Goal: Use online tool/utility: Utilize a website feature to perform a specific function

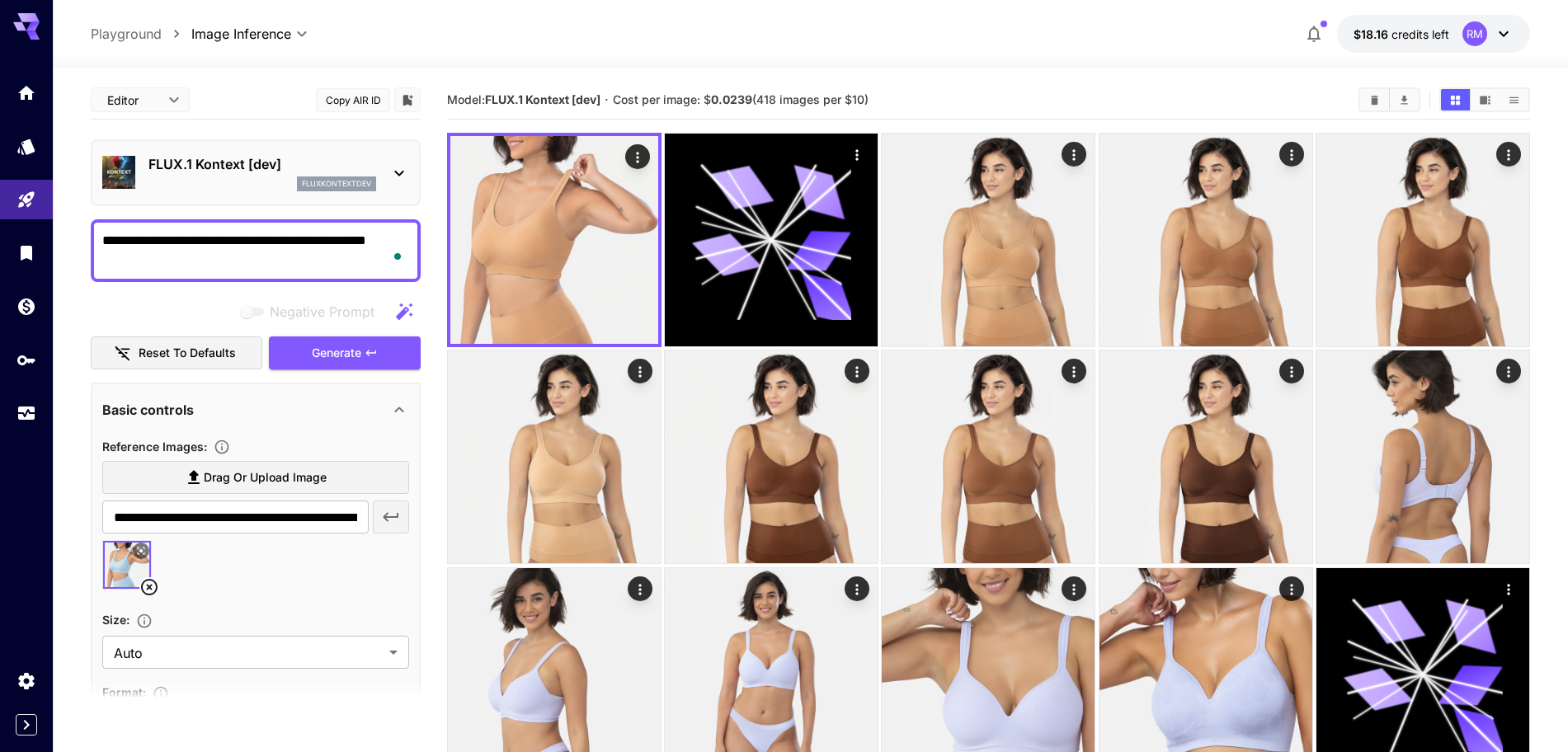
click at [147, 590] on icon at bounding box center [148, 587] width 17 height 17
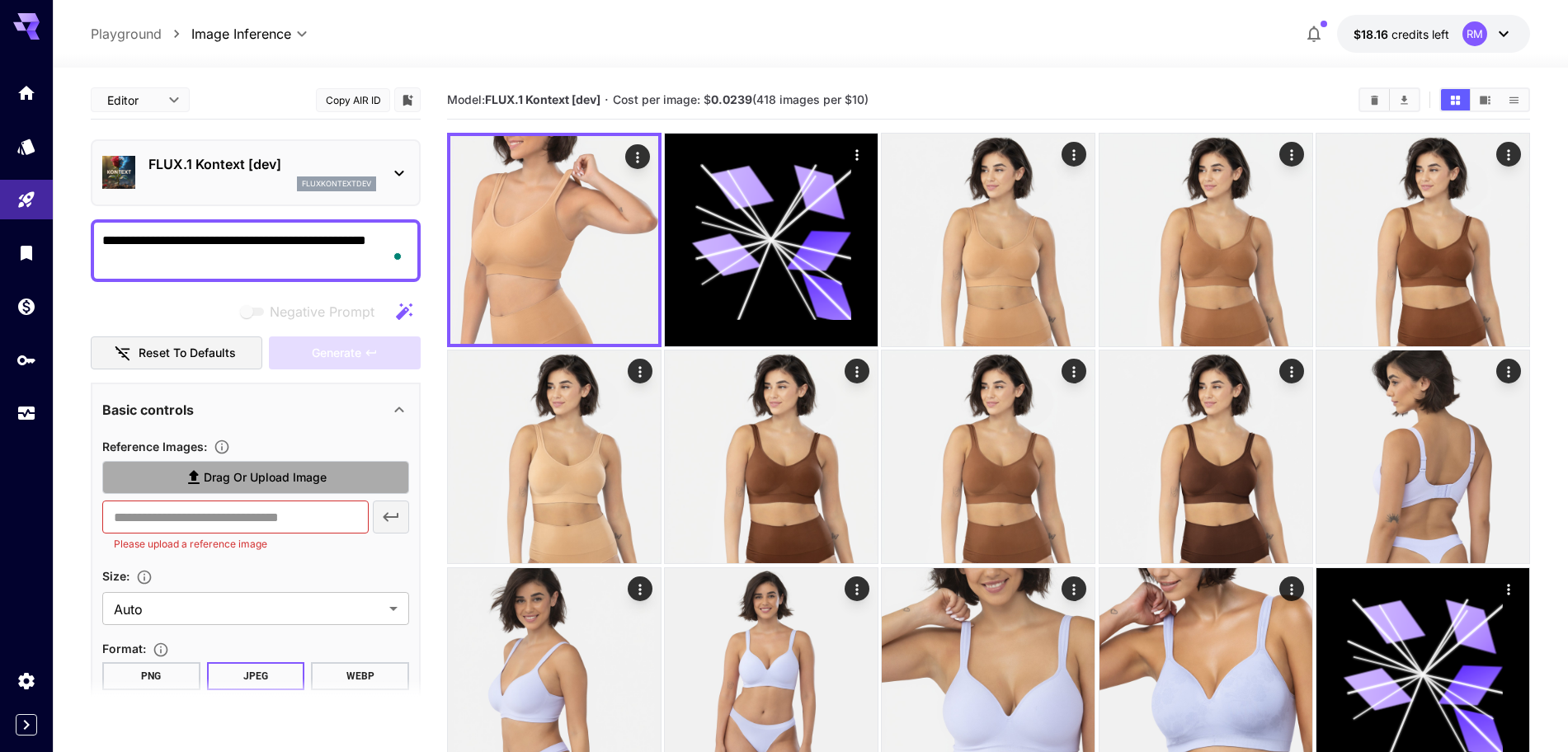
click at [237, 481] on span "Drag or upload image" at bounding box center [264, 478] width 123 height 21
click at [0, 0] on input "Drag or upload image" at bounding box center [0, 0] width 0 height 0
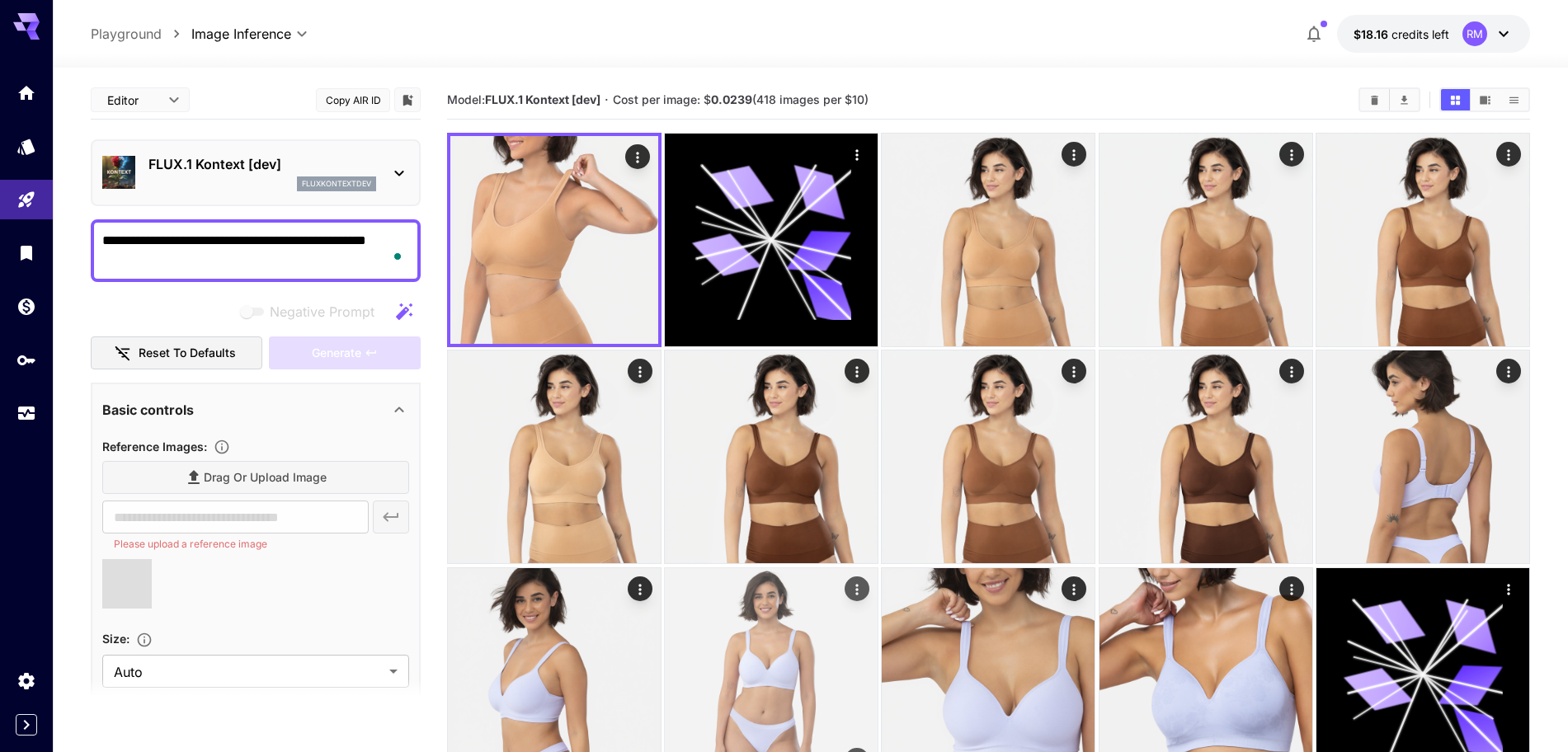
type input "**********"
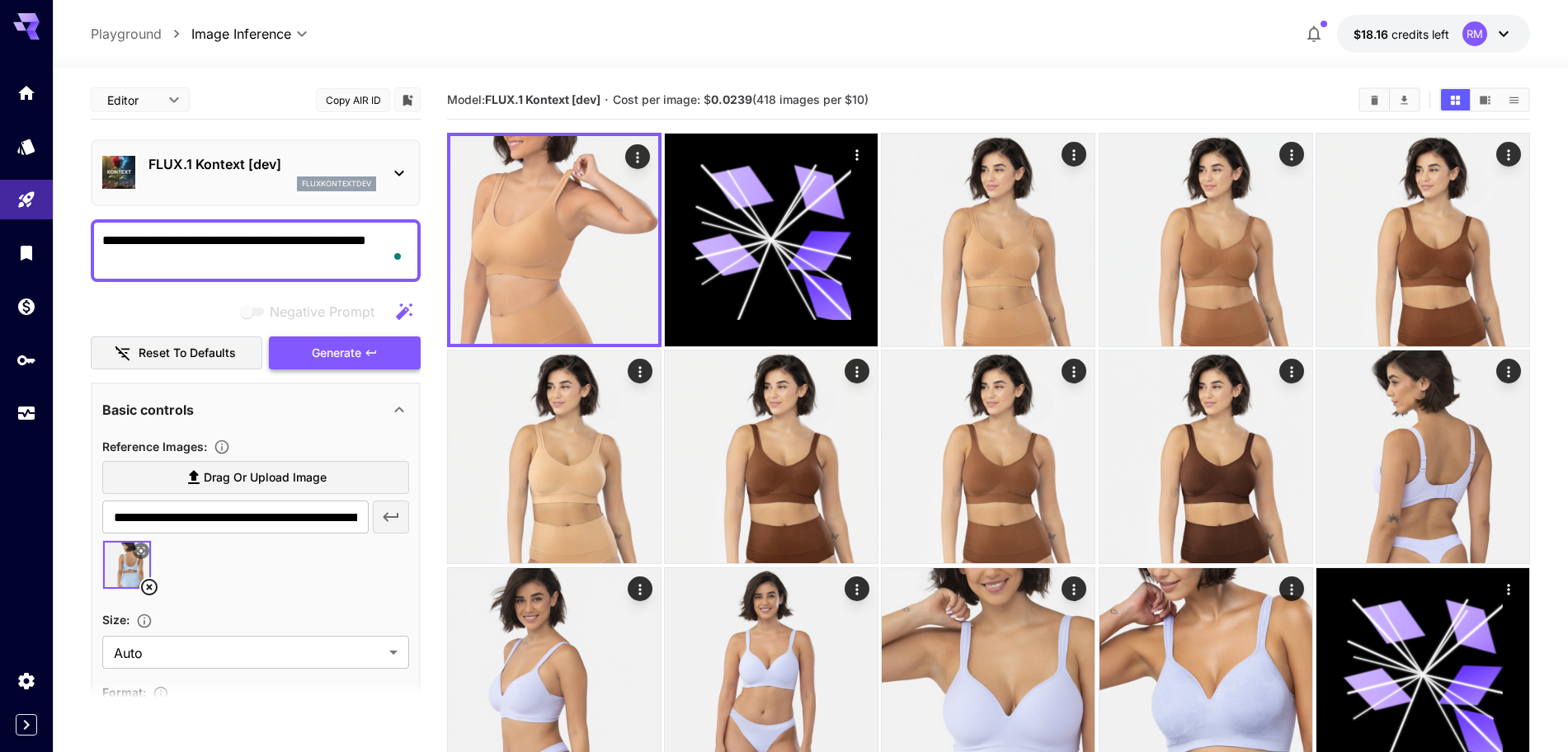
click at [350, 352] on span "Generate" at bounding box center [336, 353] width 49 height 21
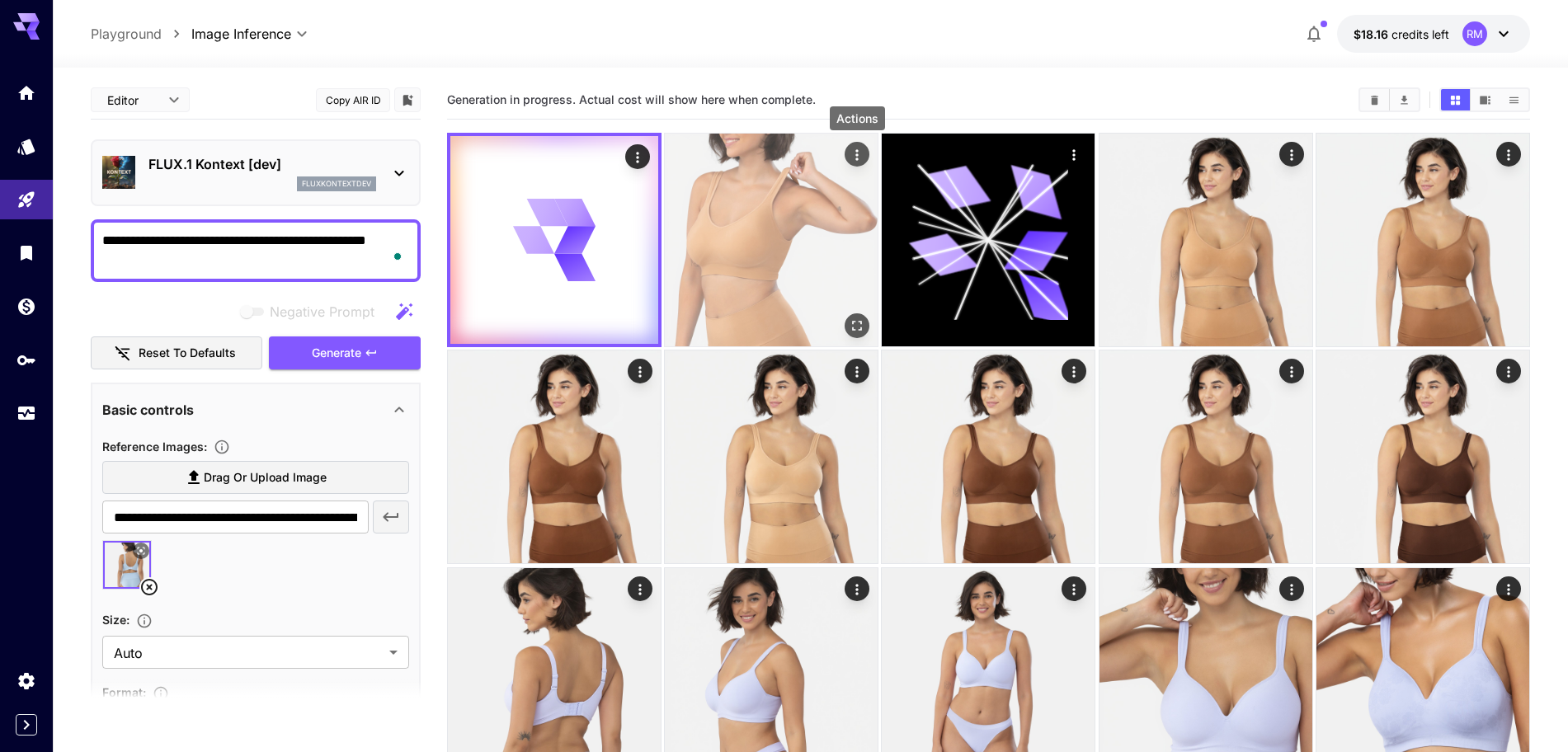
click at [857, 152] on icon "Actions" at bounding box center [856, 154] width 17 height 17
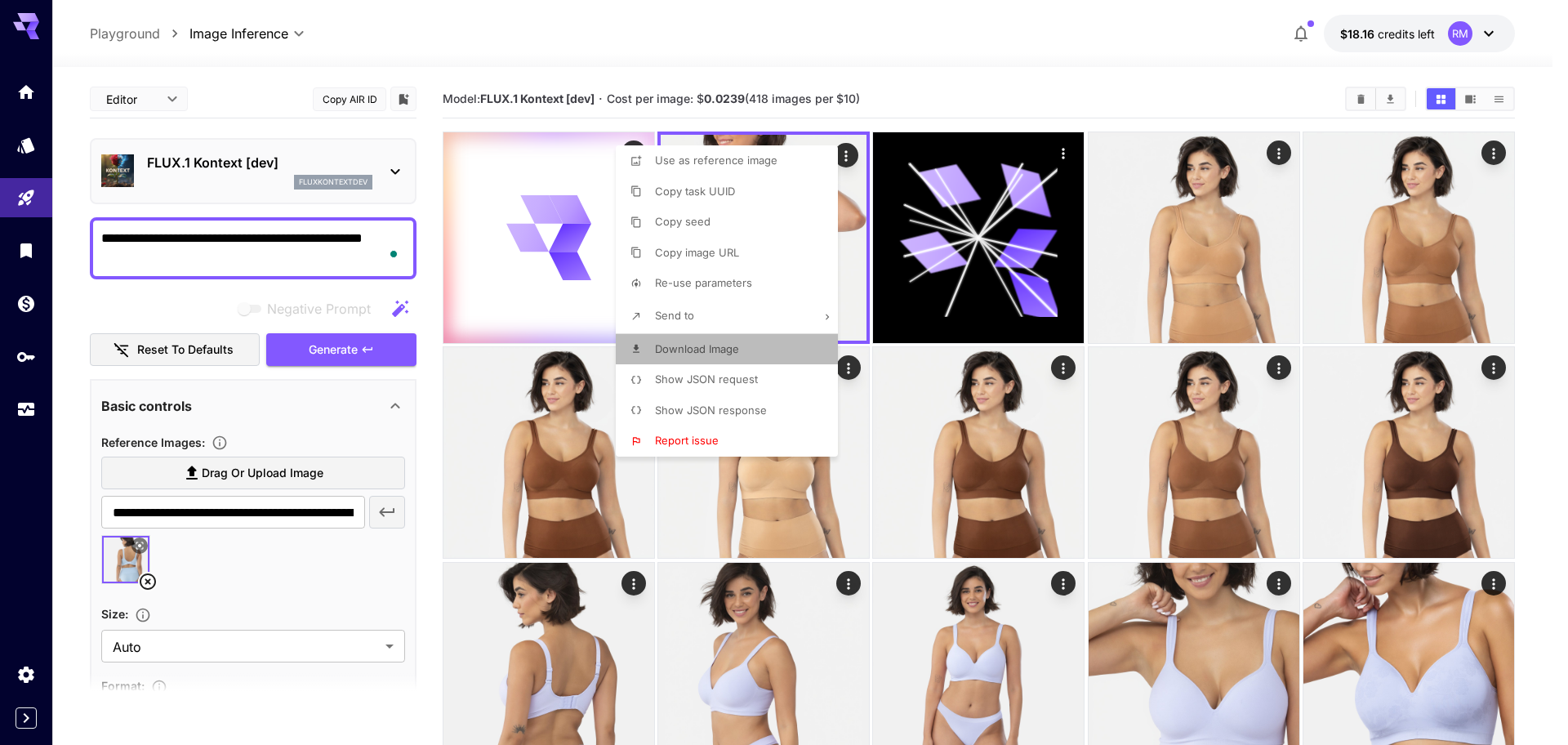
click at [687, 343] on span "Download Image" at bounding box center [697, 349] width 84 height 13
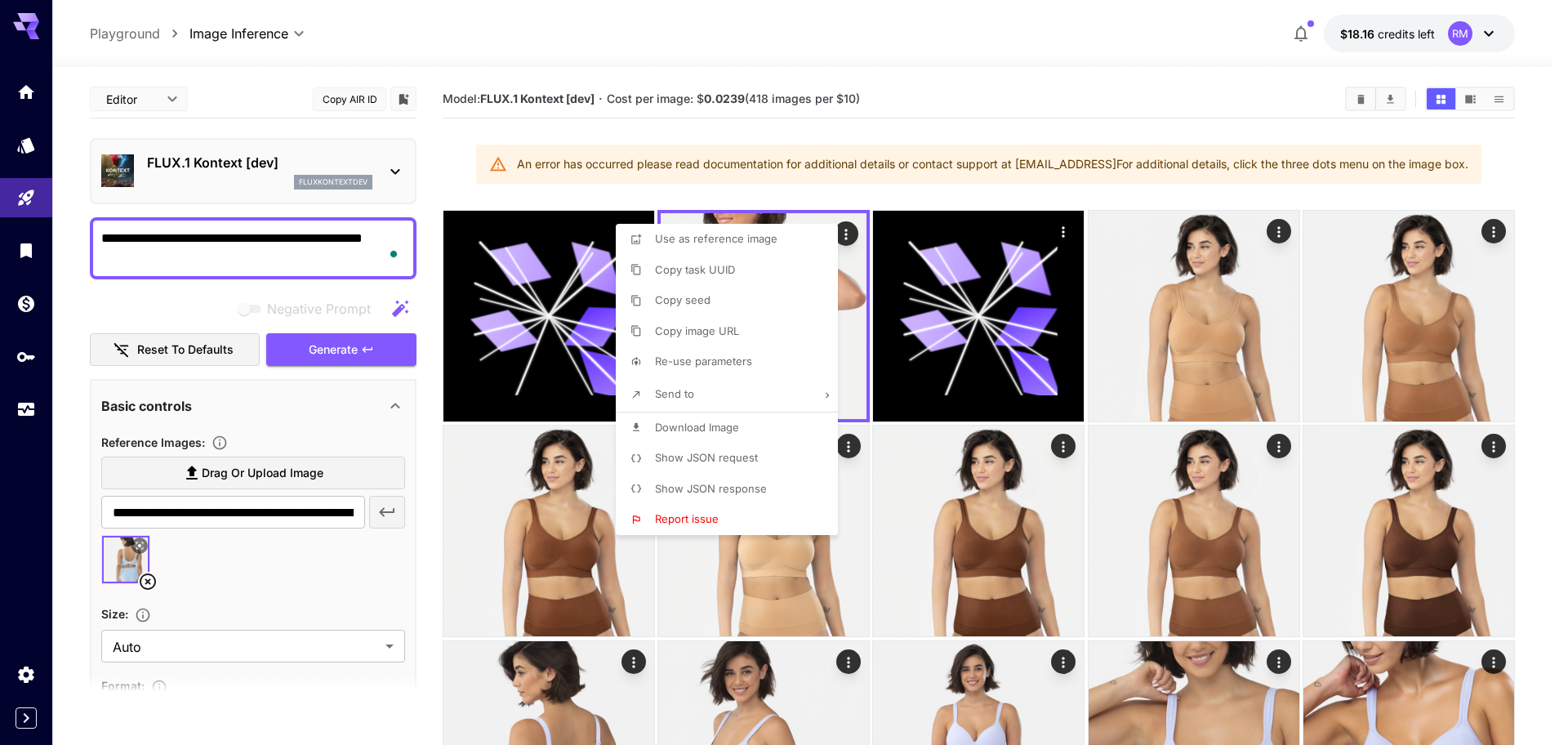
click at [727, 193] on div at bounding box center [784, 372] width 1568 height 745
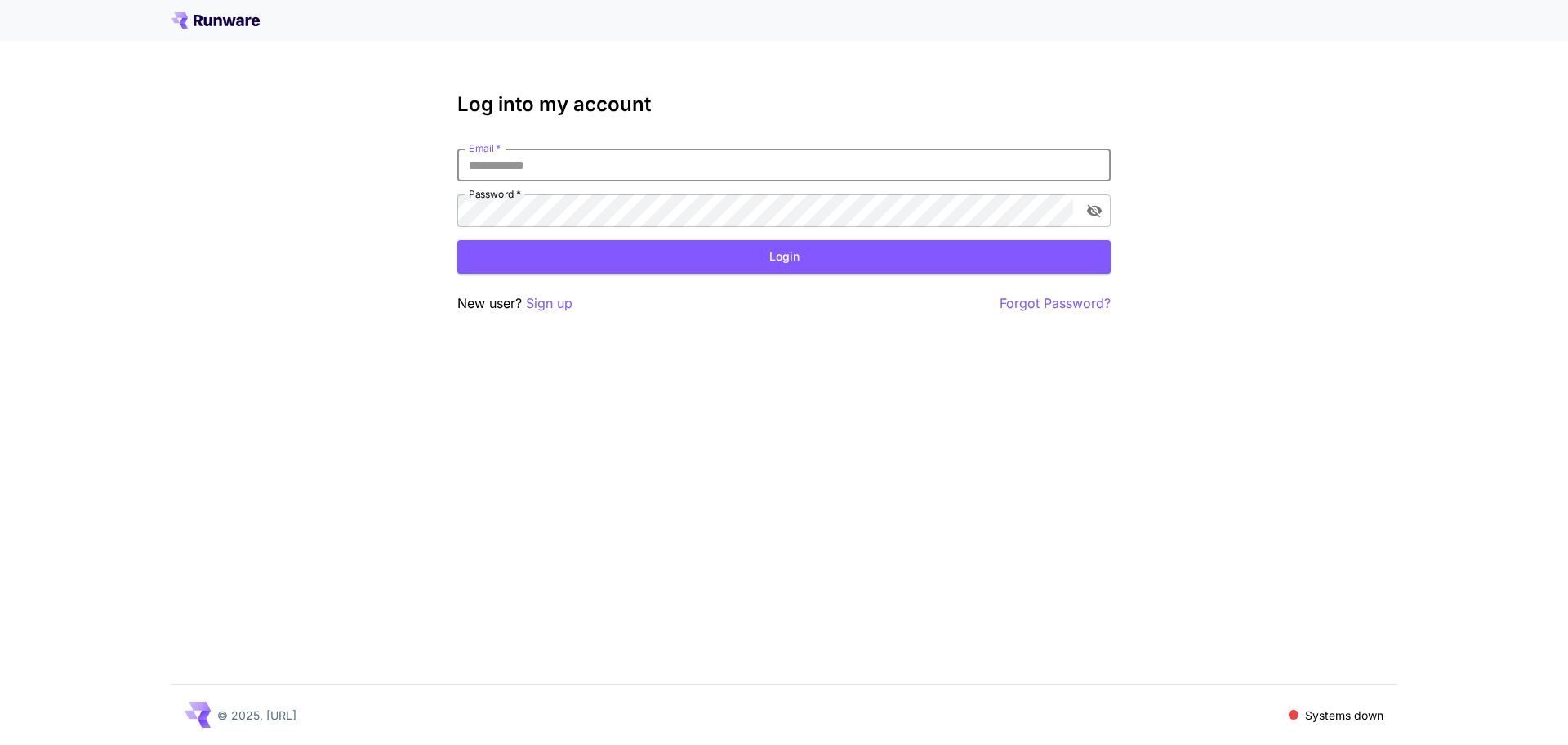
click at [495, 177] on input "Email   *" at bounding box center [784, 166] width 653 height 33
type input "**********"
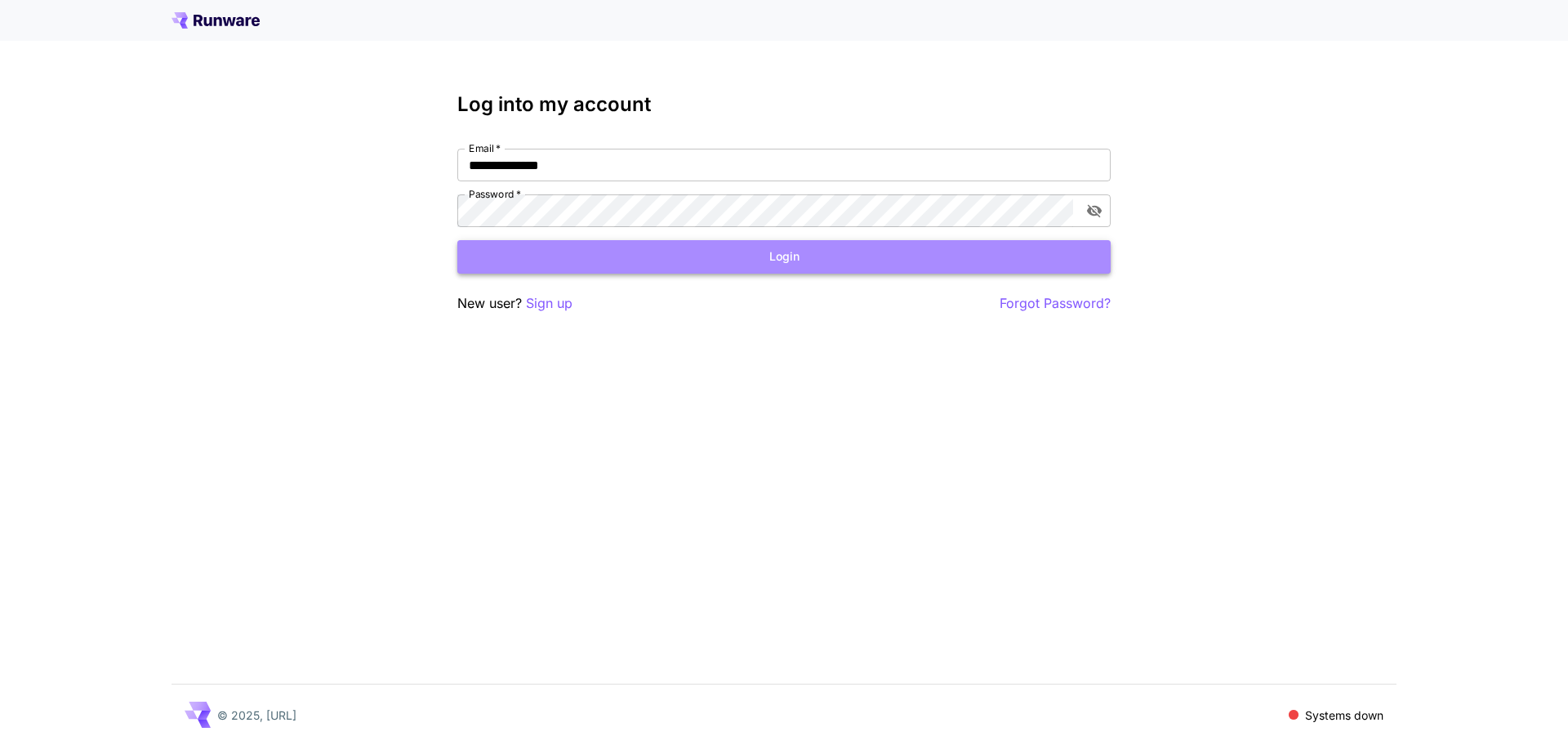
click at [695, 252] on button "Login" at bounding box center [784, 257] width 653 height 33
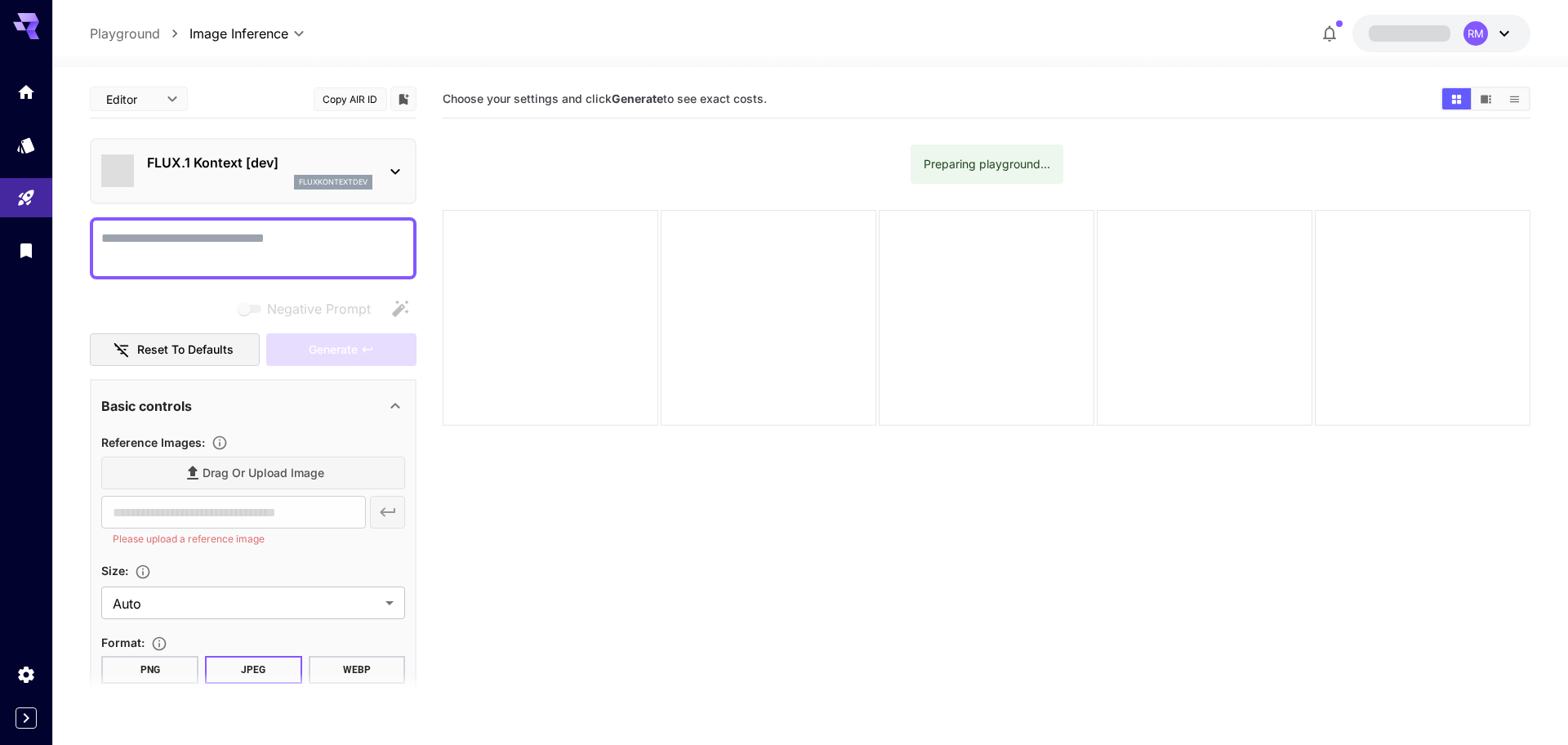
type input "*******"
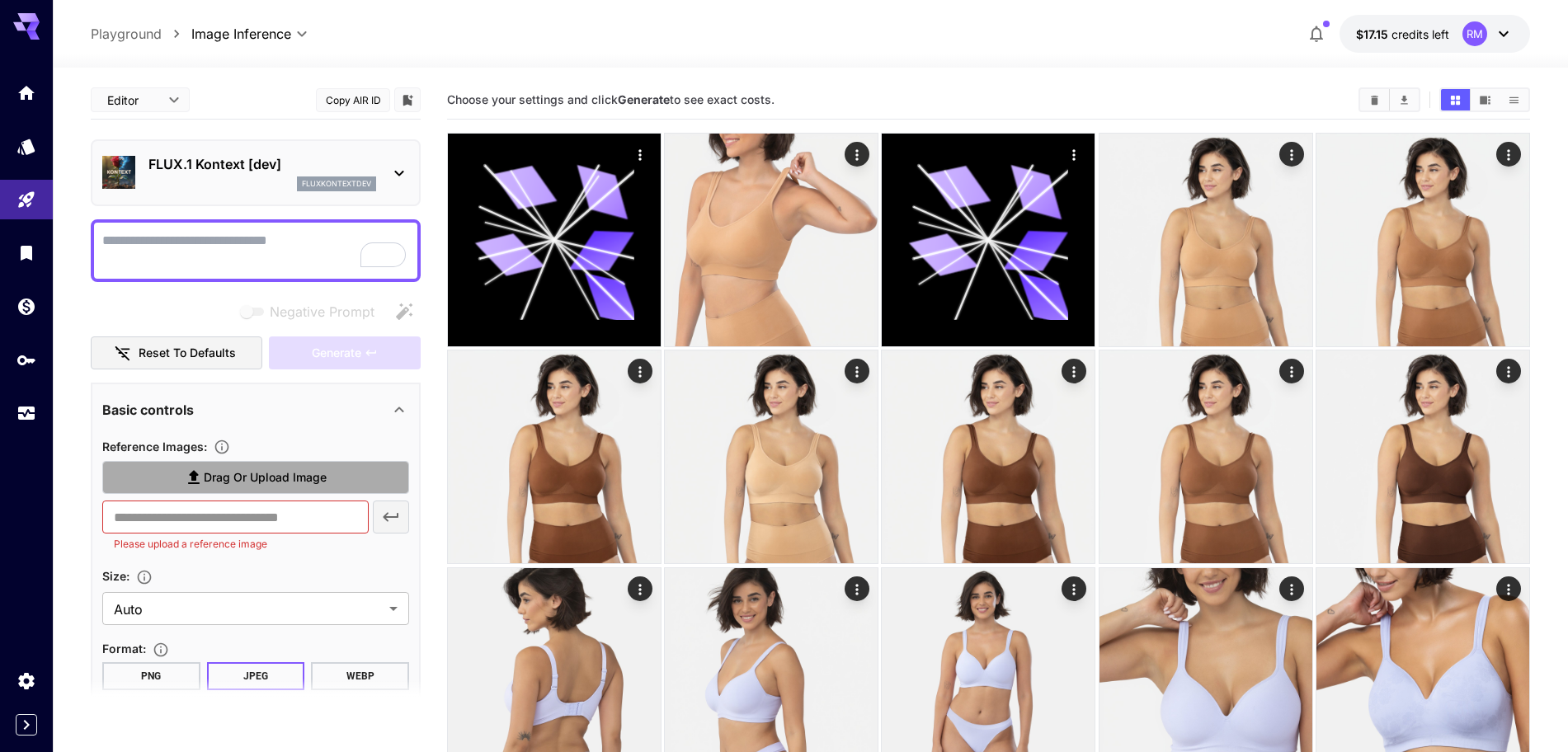
click at [199, 481] on icon at bounding box center [194, 478] width 20 height 20
click at [0, 0] on input "Drag or upload image" at bounding box center [0, 0] width 0 height 0
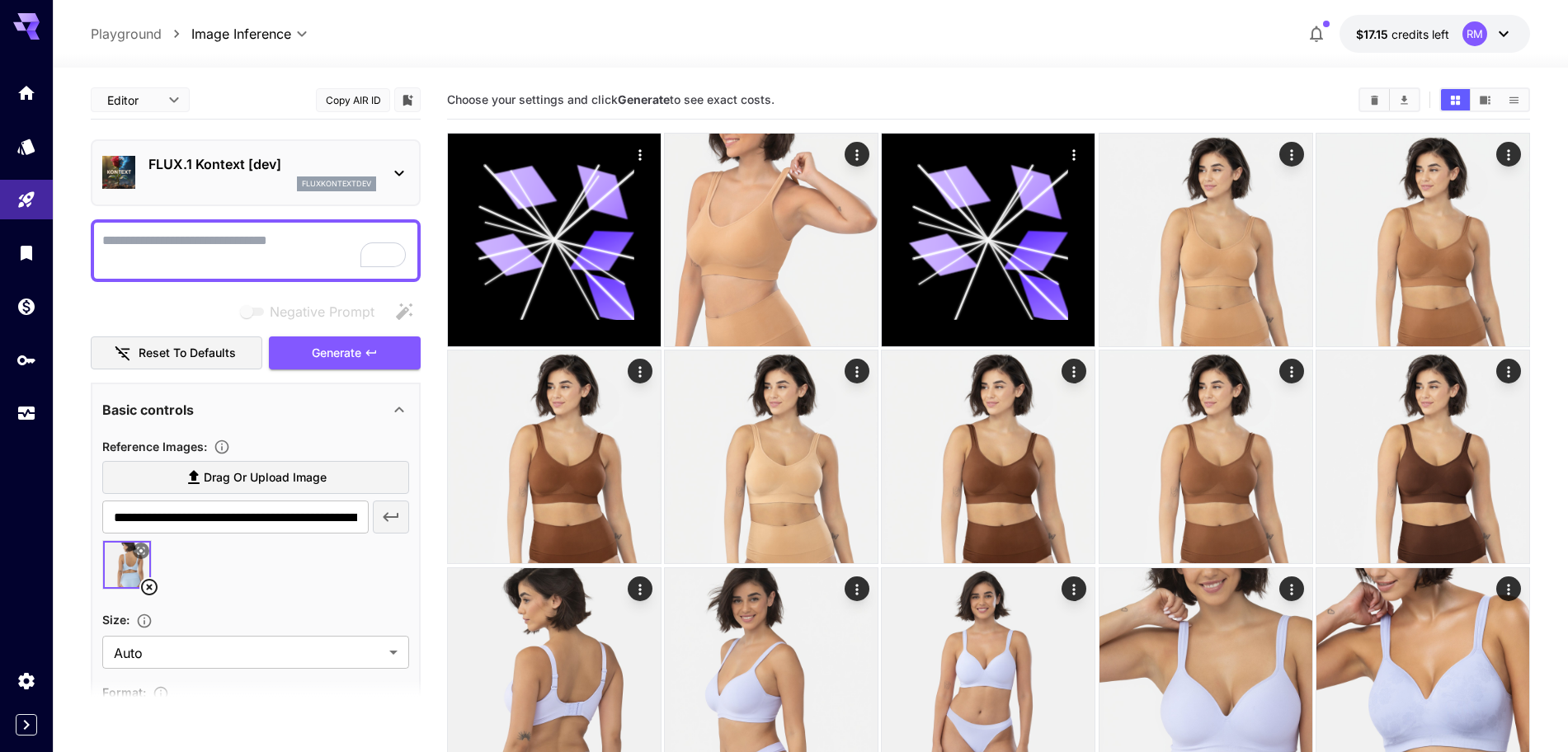
type input "**********"
click at [131, 241] on textarea "Negative Prompt" at bounding box center [256, 251] width 307 height 39
type textarea "**********"
click at [181, 292] on div "**********" at bounding box center [256, 543] width 330 height 924
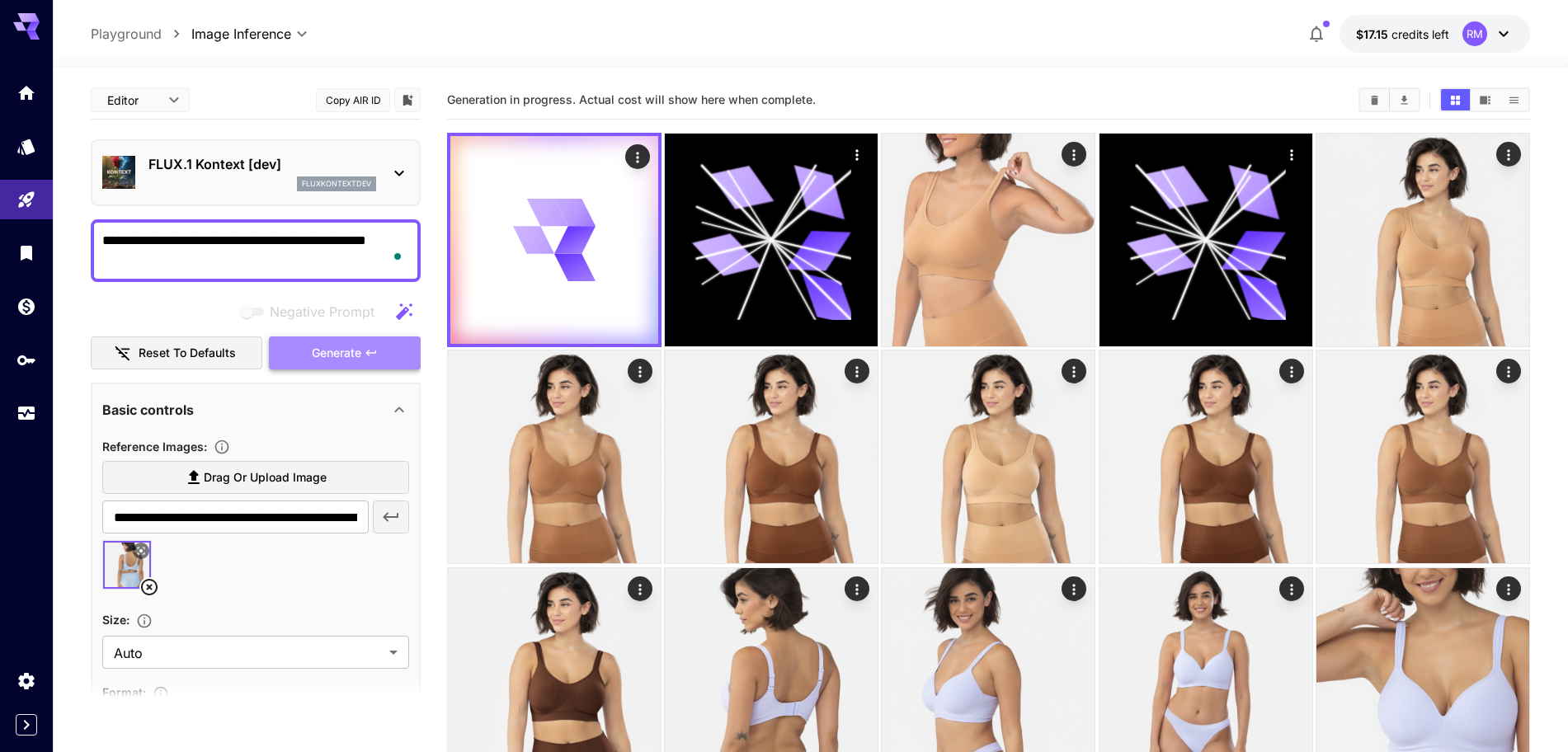
click at [339, 352] on span "Generate" at bounding box center [336, 353] width 49 height 21
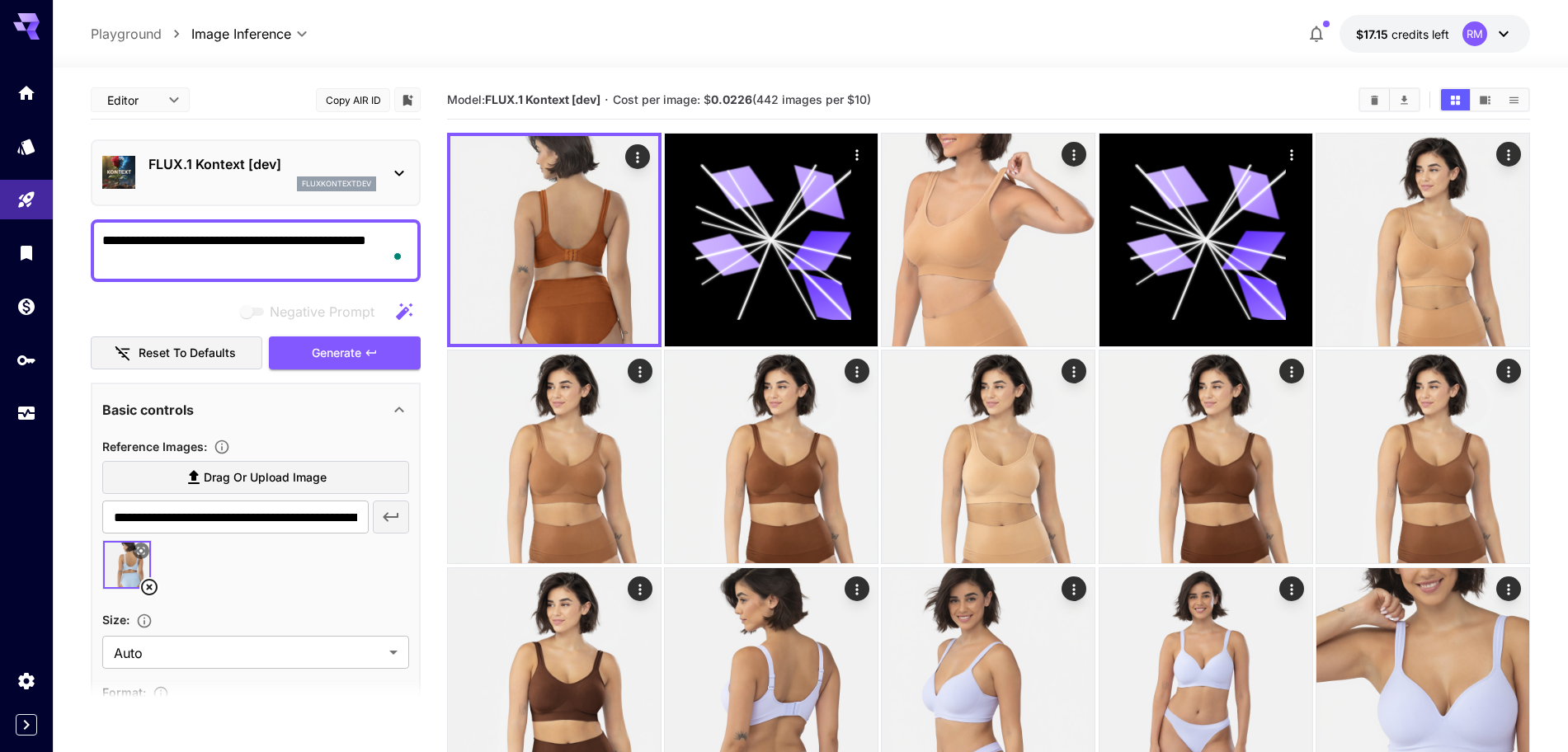
click at [347, 240] on textarea "**********" at bounding box center [256, 251] width 307 height 39
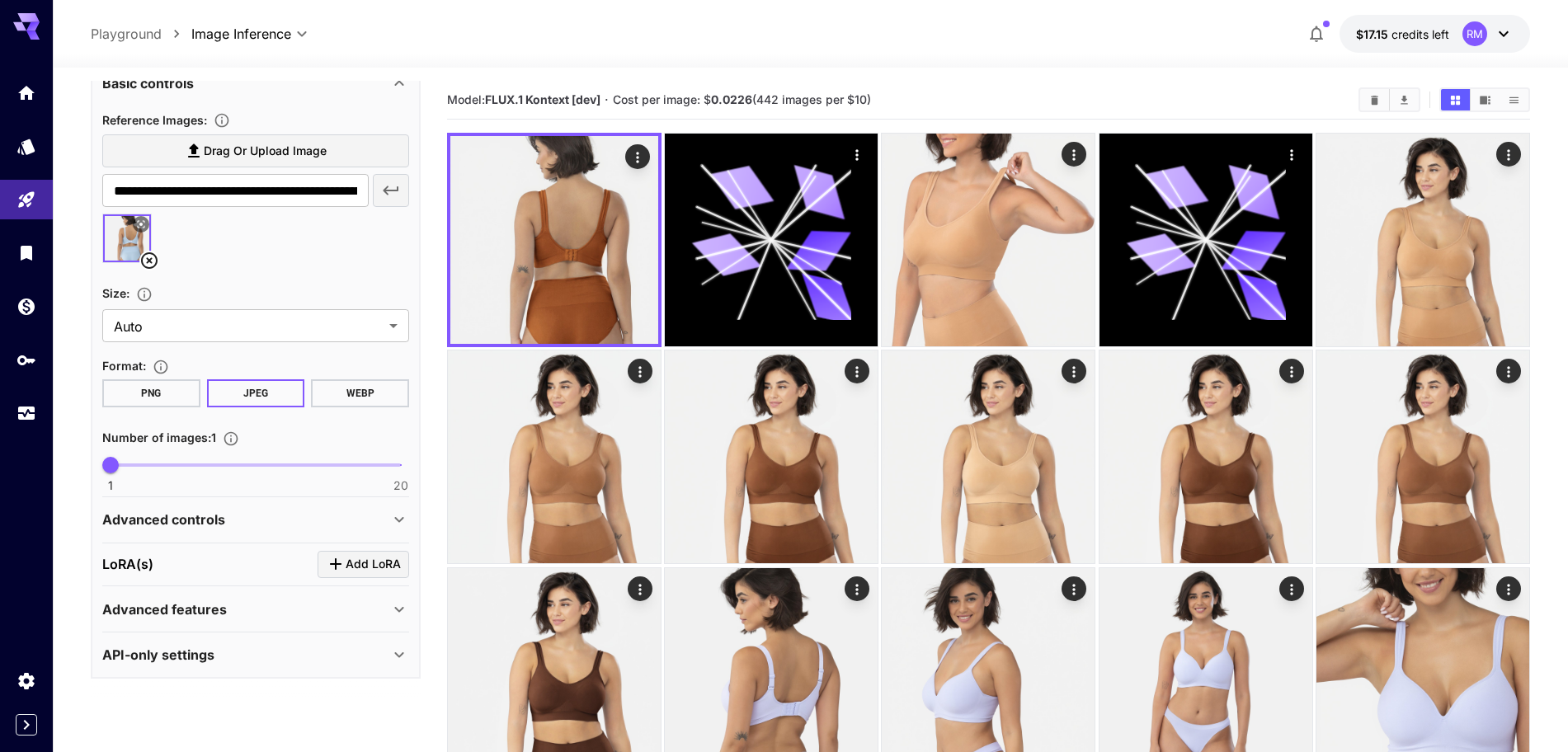
click at [172, 565] on div "LoRA(s) Add LoRA" at bounding box center [256, 564] width 307 height 28
click at [345, 559] on icon "Click to add LoRA" at bounding box center [335, 564] width 20 height 20
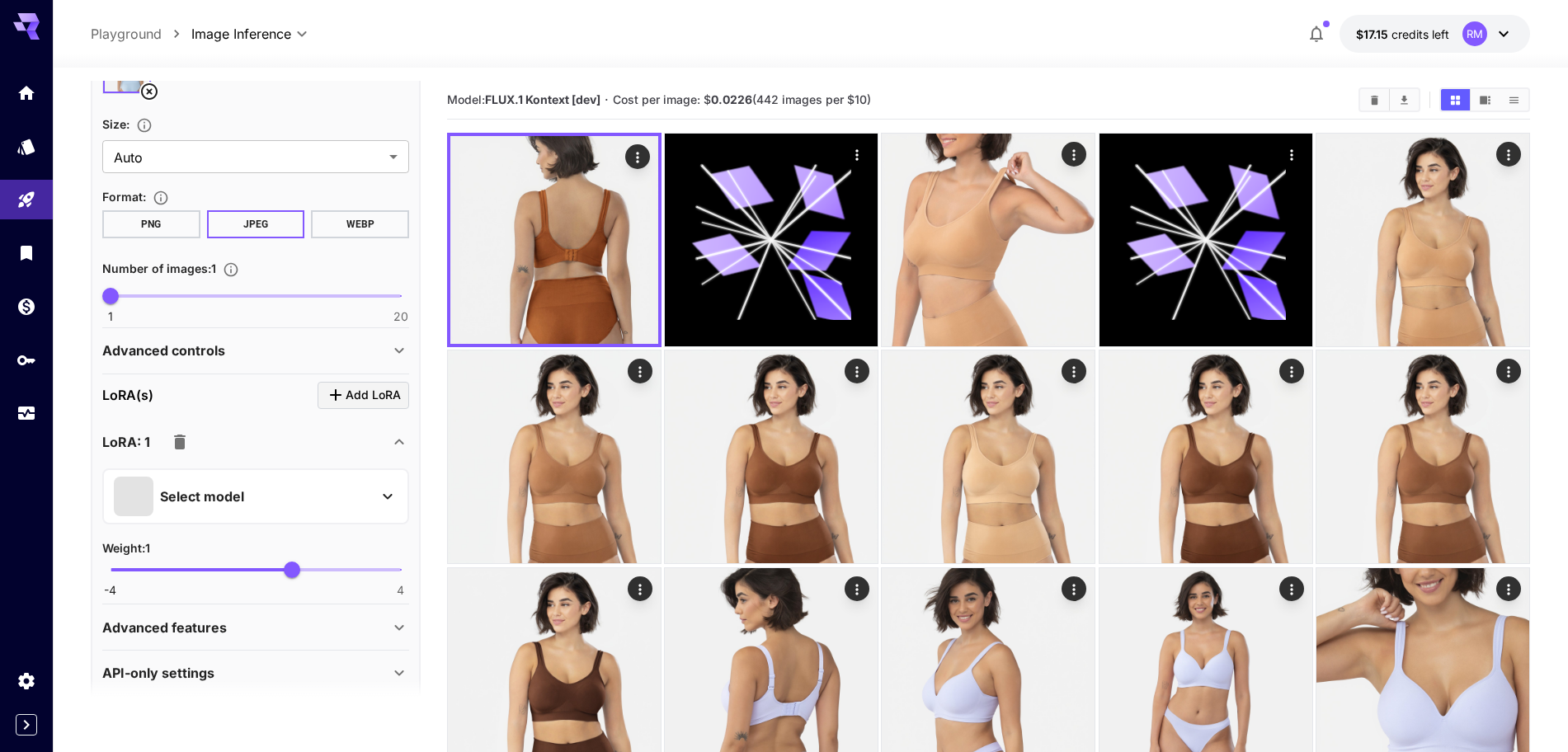
scroll to position [499, 0]
click at [217, 495] on p "Select model" at bounding box center [203, 493] width 85 height 20
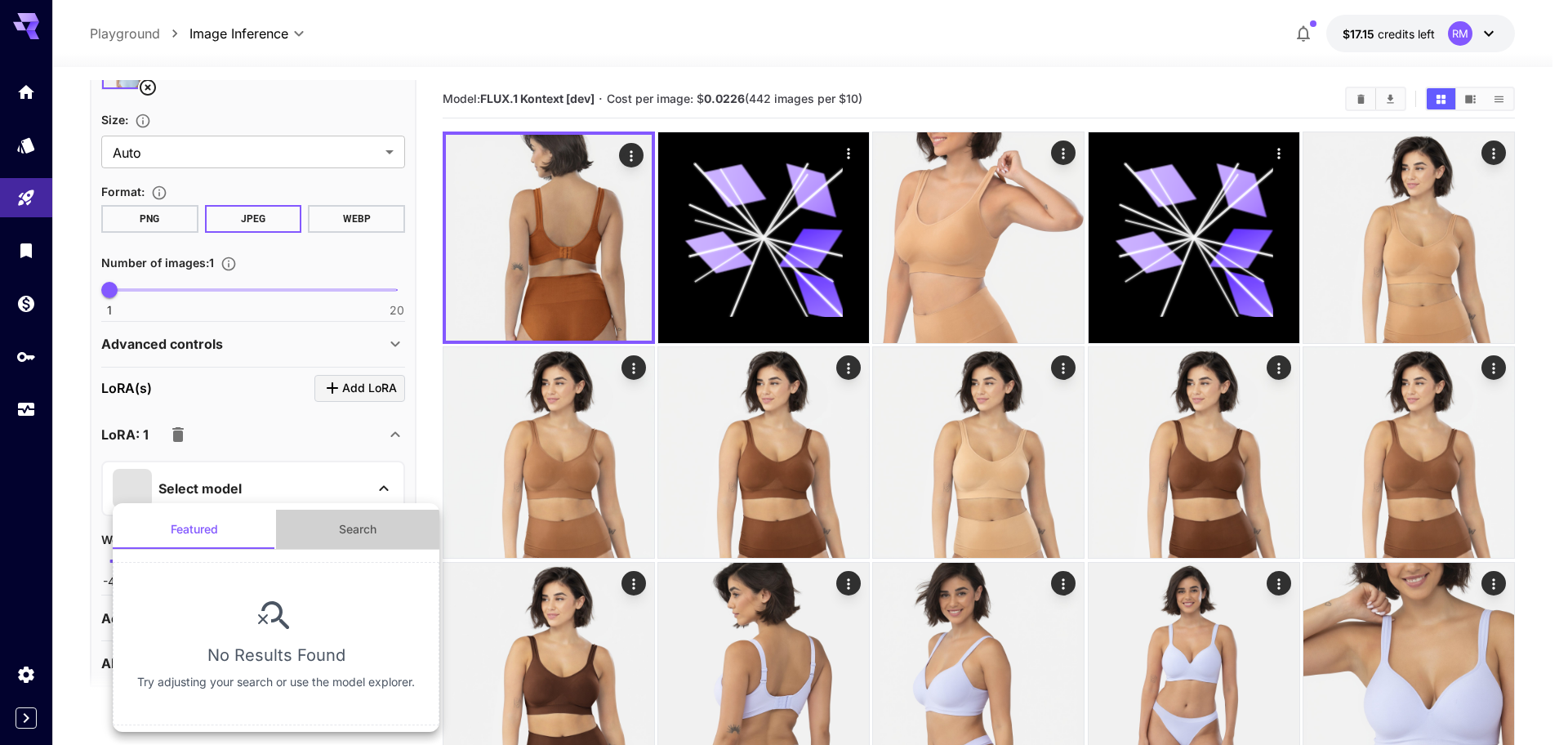
click at [351, 525] on button "Search" at bounding box center [358, 529] width 164 height 39
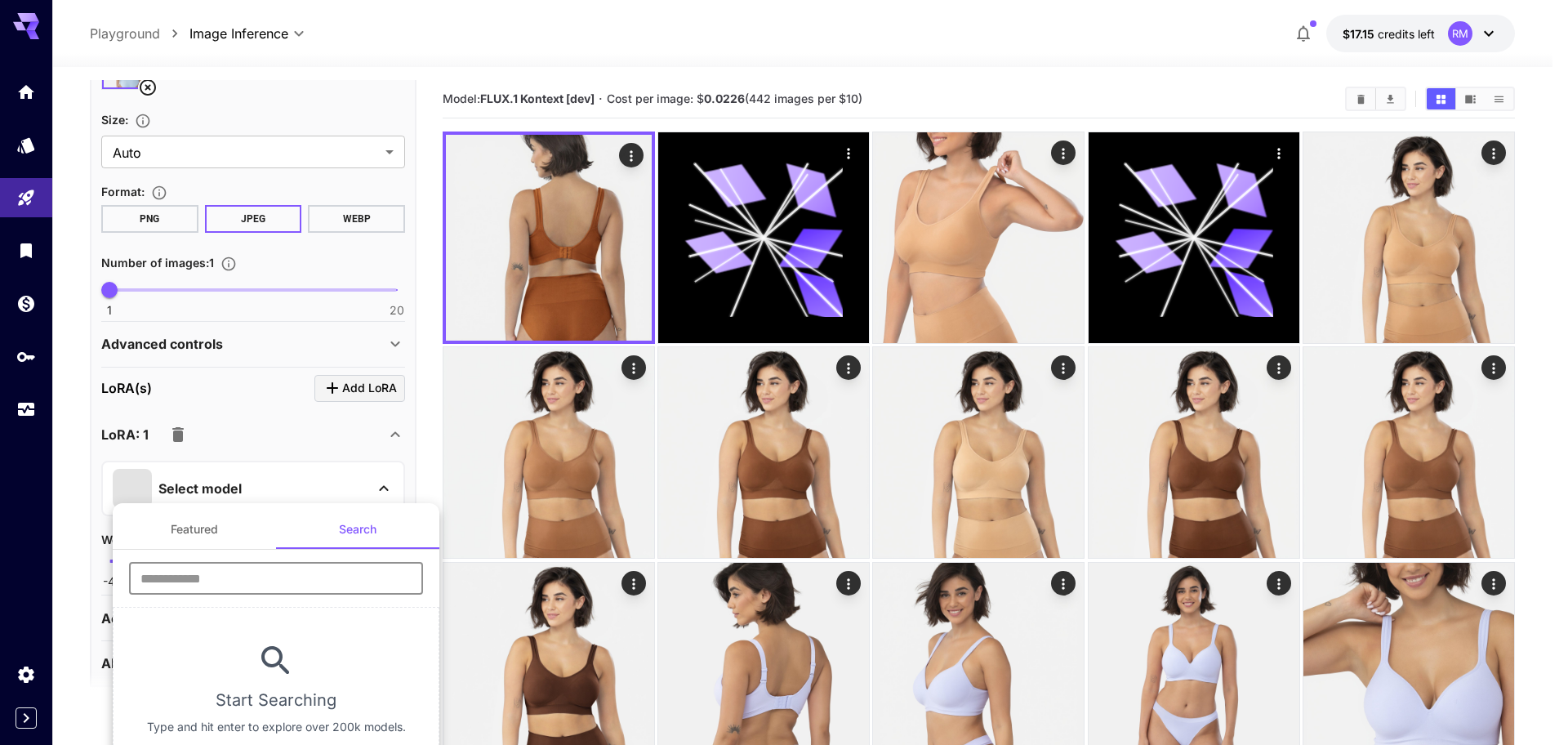
click at [266, 576] on input "text" at bounding box center [276, 578] width 294 height 33
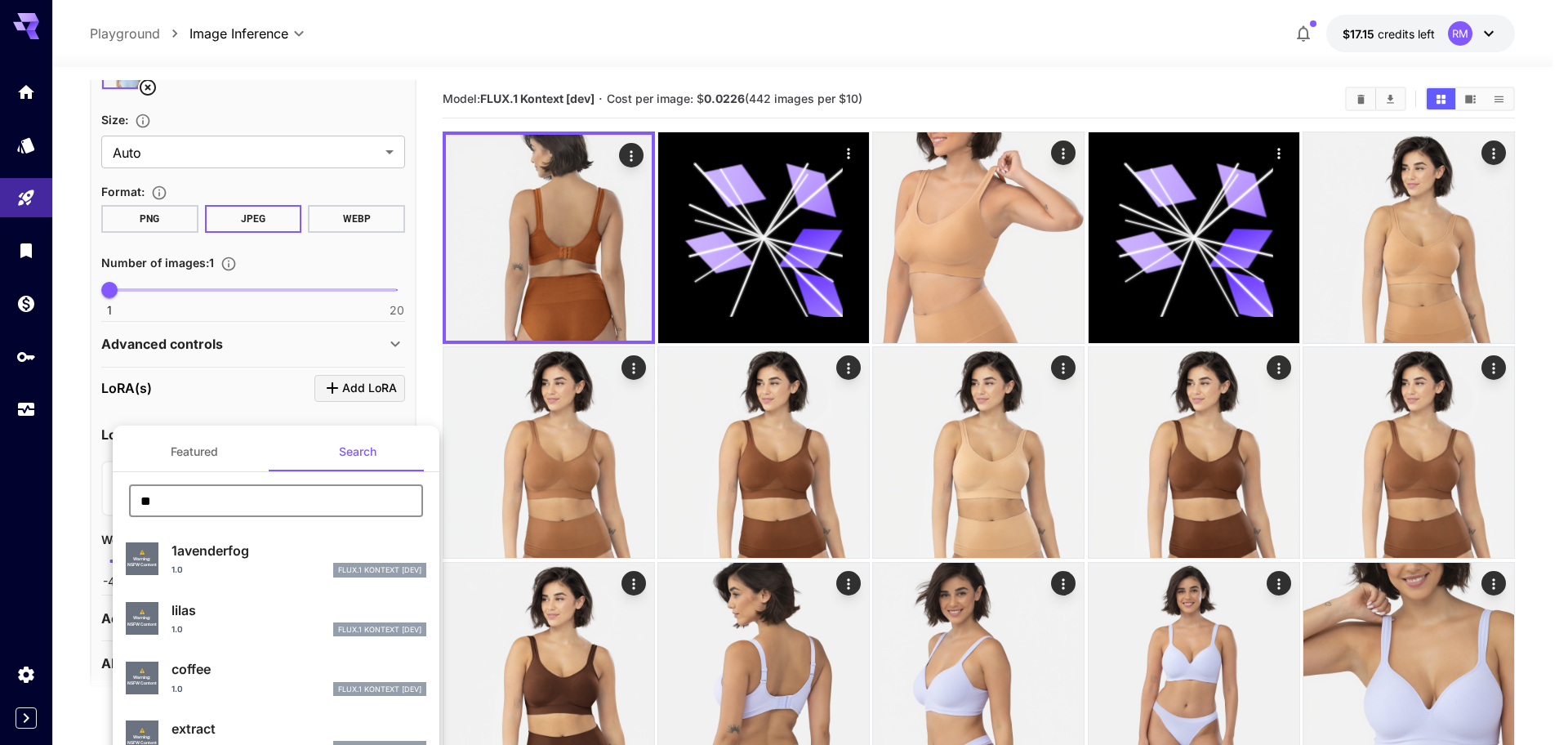
type input "**"
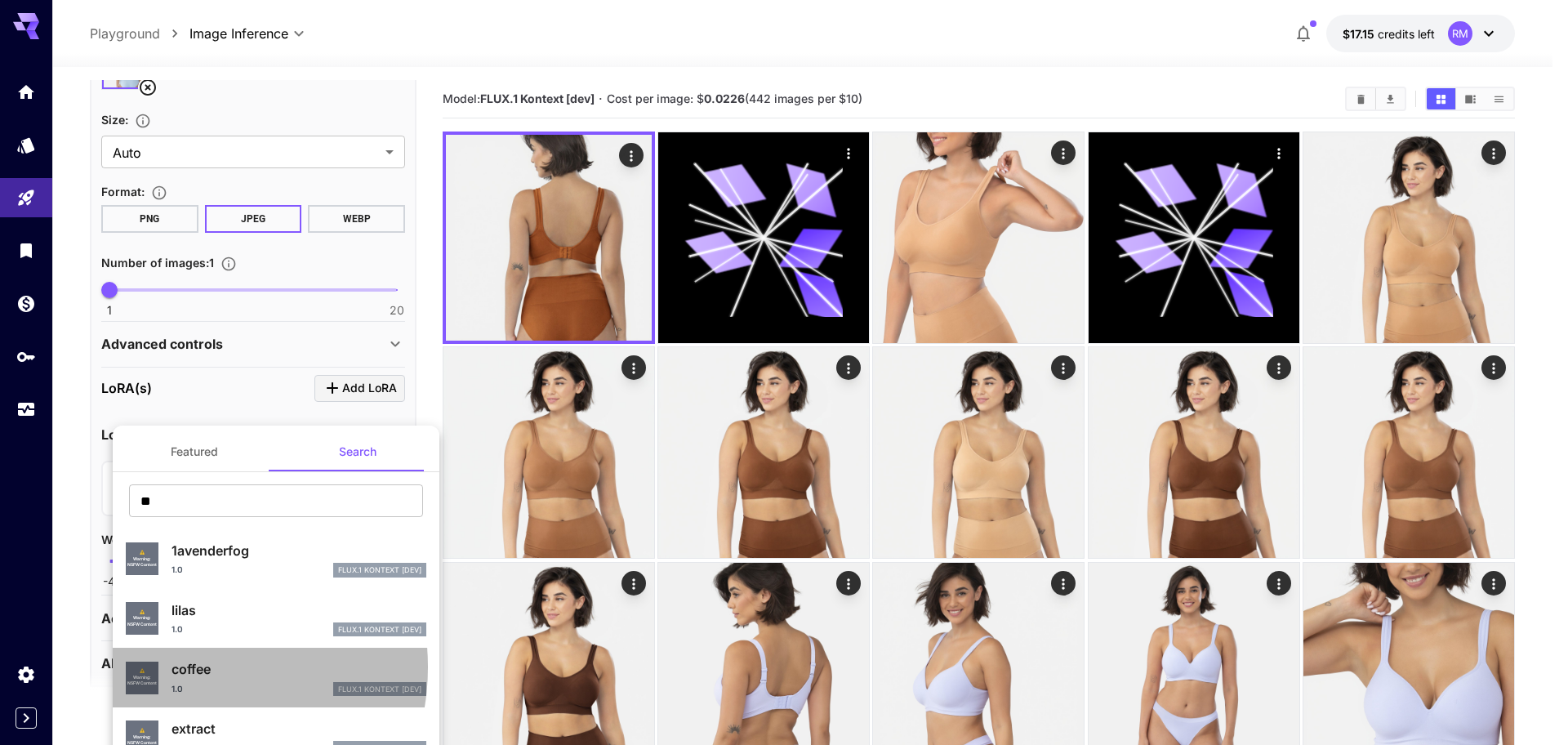
click at [185, 667] on p "coffee" at bounding box center [299, 669] width 255 height 19
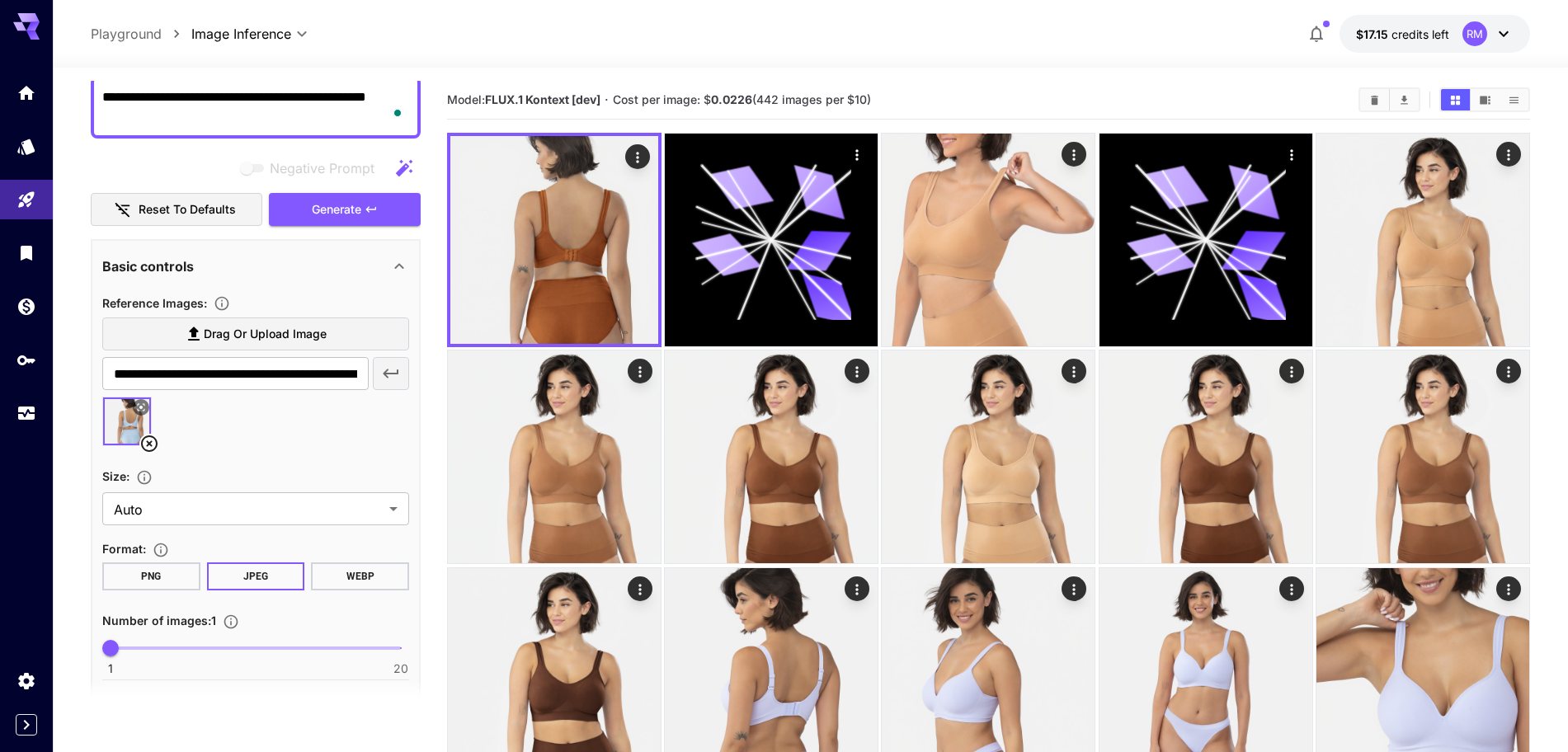
scroll to position [142, 0]
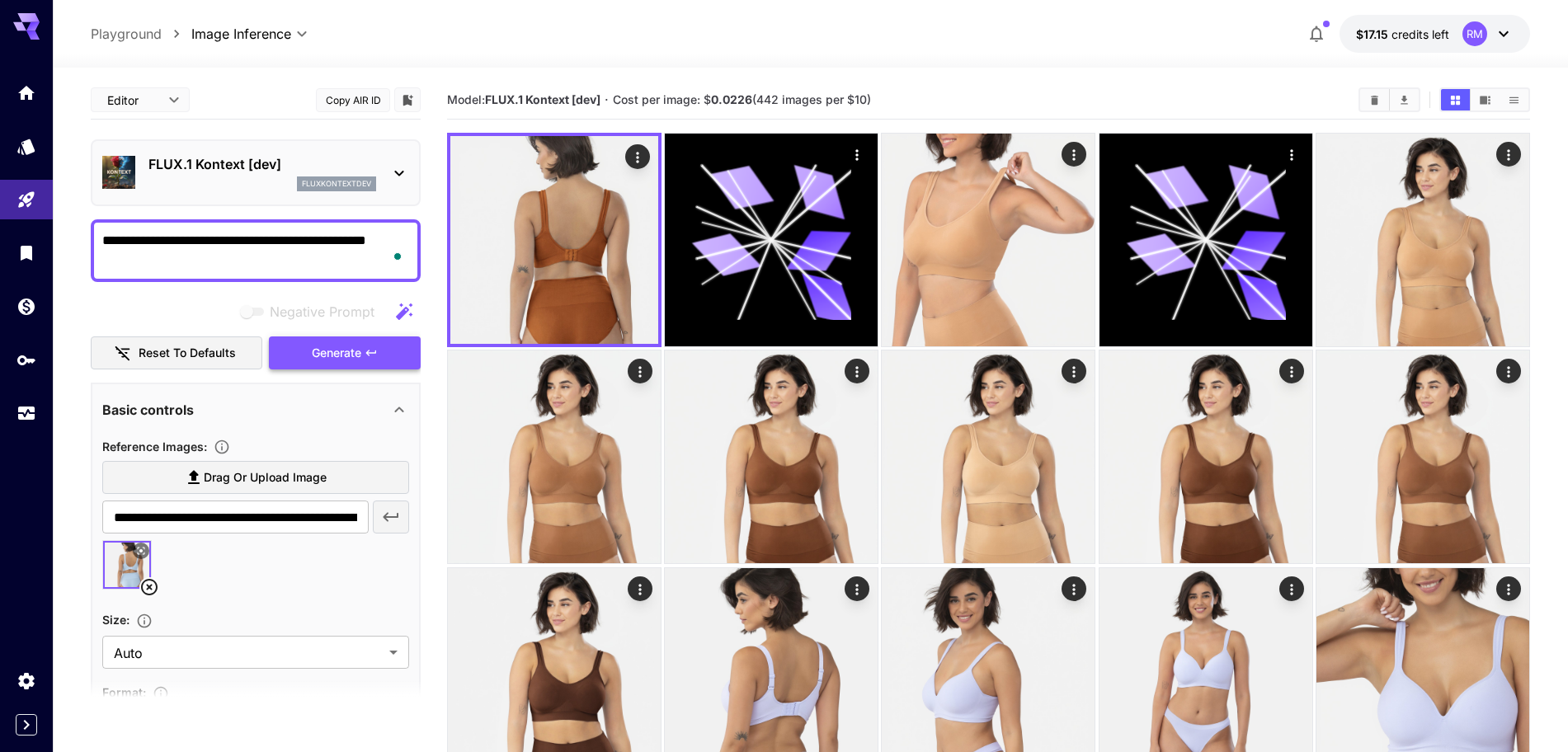
click at [336, 355] on span "Generate" at bounding box center [336, 353] width 49 height 21
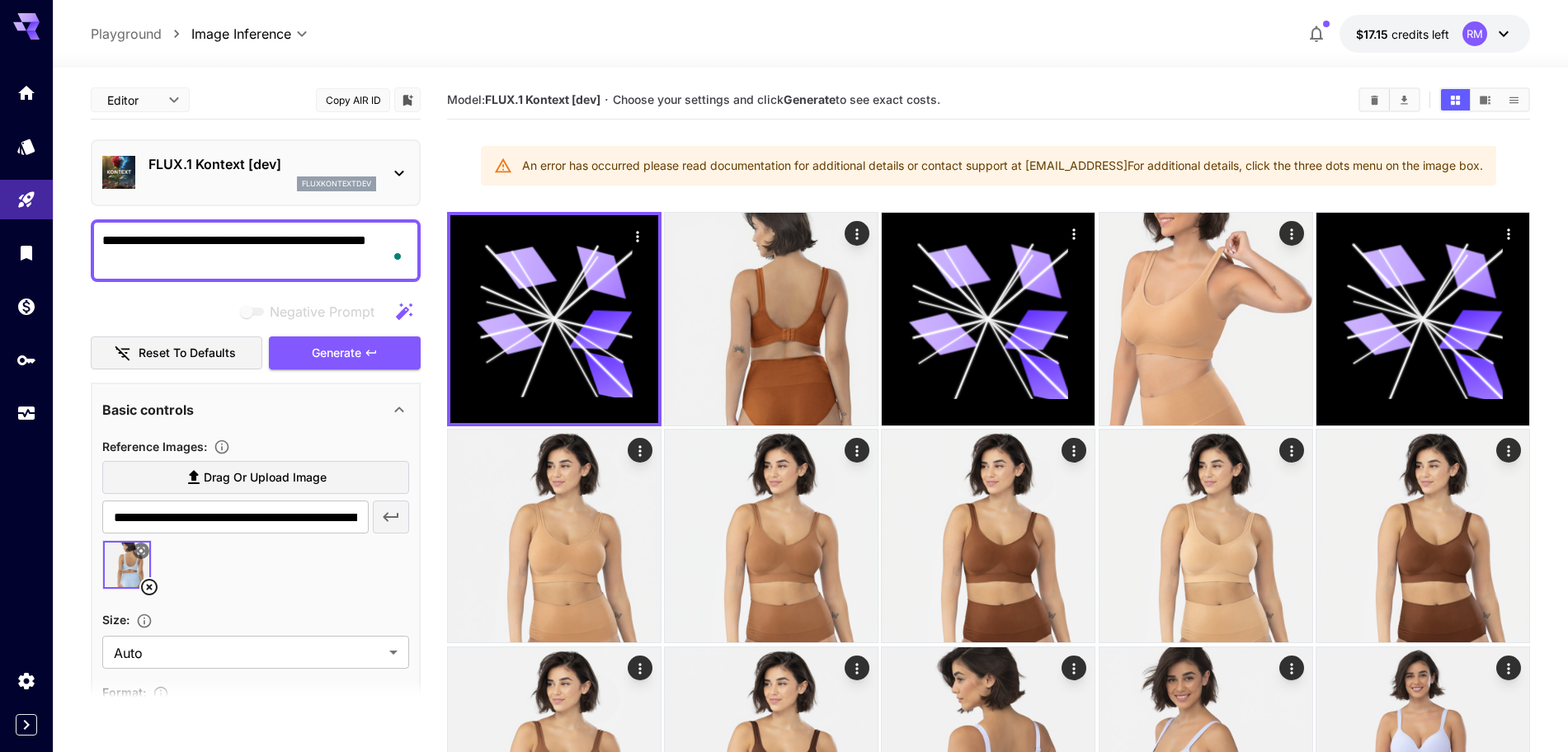
click at [141, 588] on icon at bounding box center [148, 587] width 17 height 17
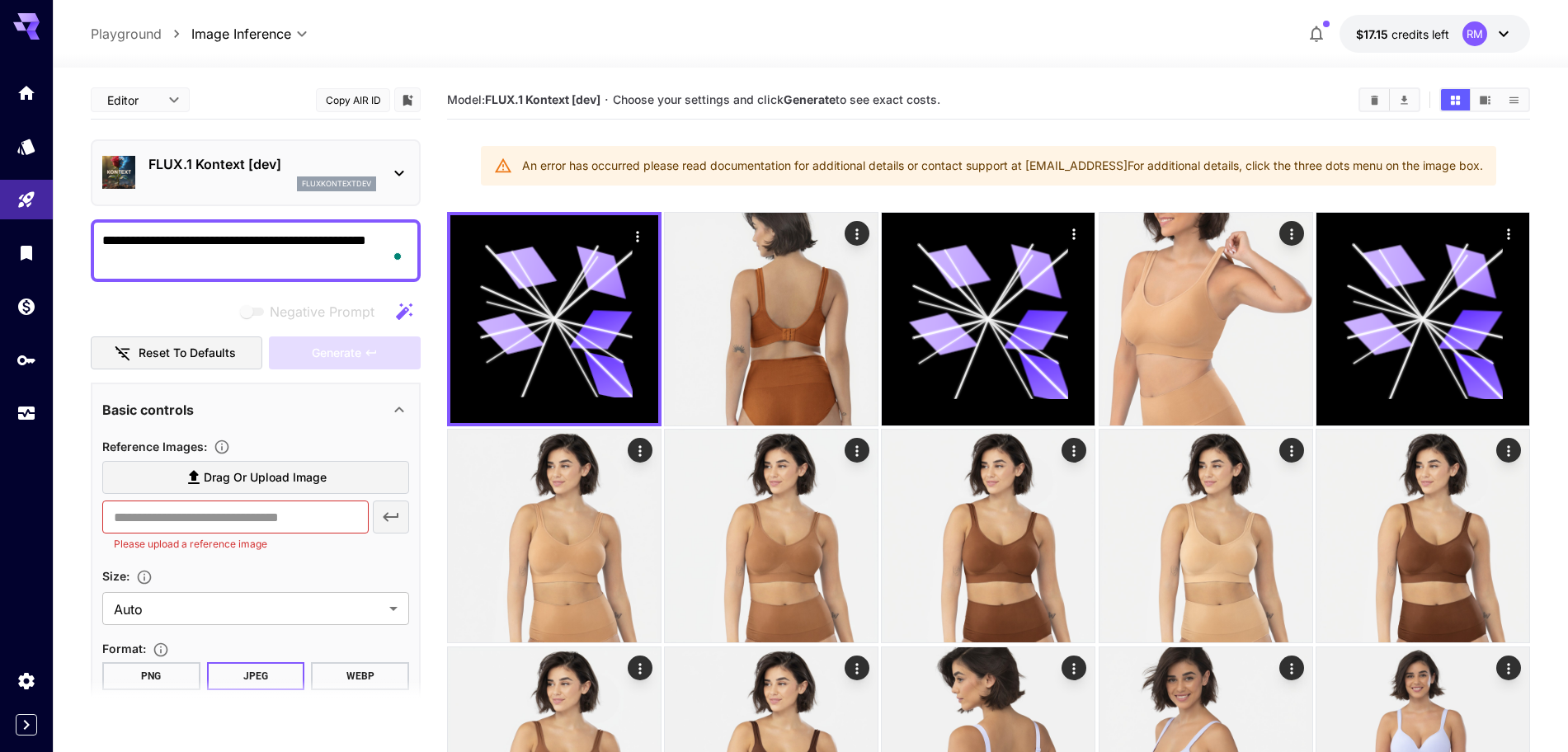
click at [152, 586] on p "Size :" at bounding box center [131, 575] width 57 height 20
click at [257, 462] on label "Drag or upload image" at bounding box center [256, 478] width 307 height 33
click at [0, 0] on input "Drag or upload image" at bounding box center [0, 0] width 0 height 0
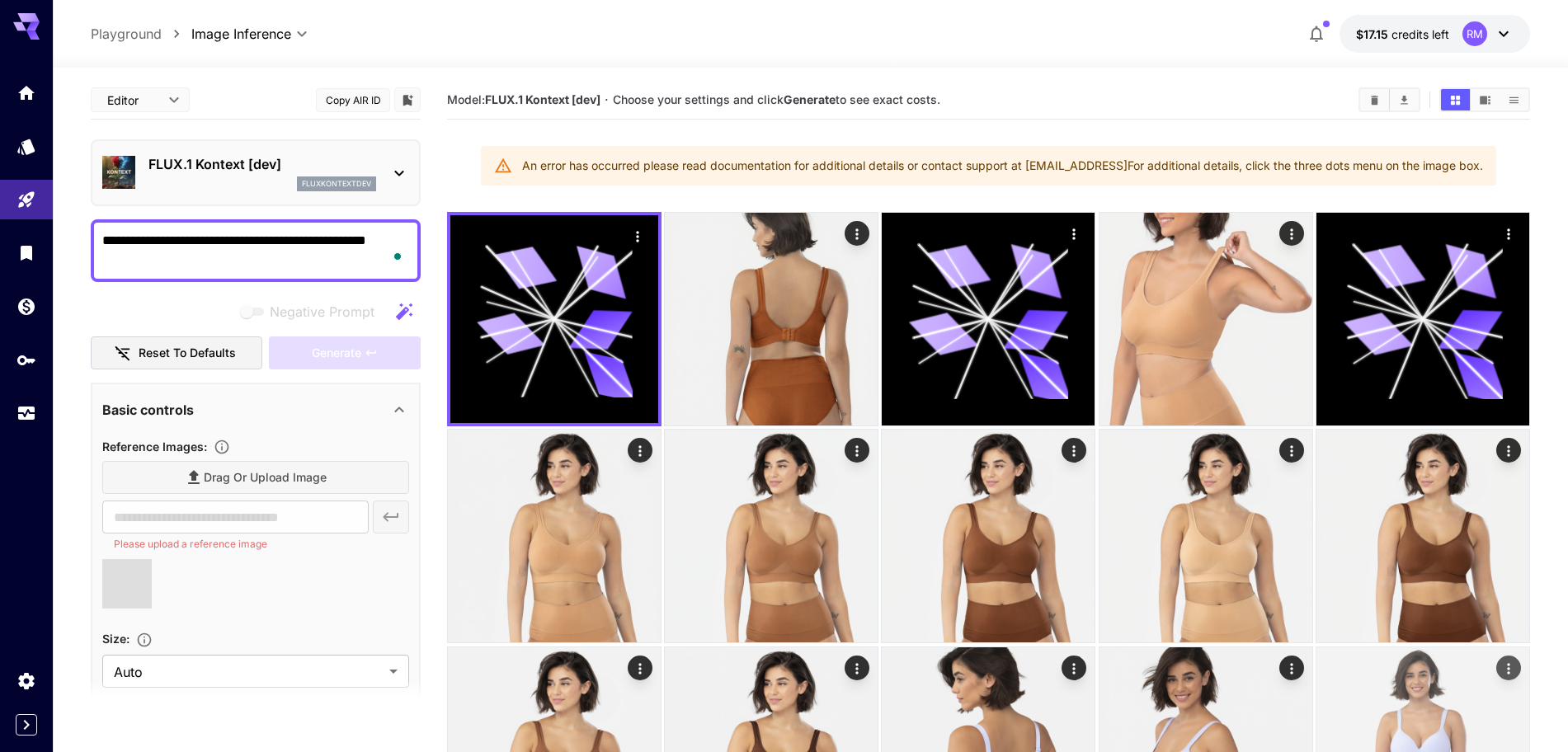
type input "**********"
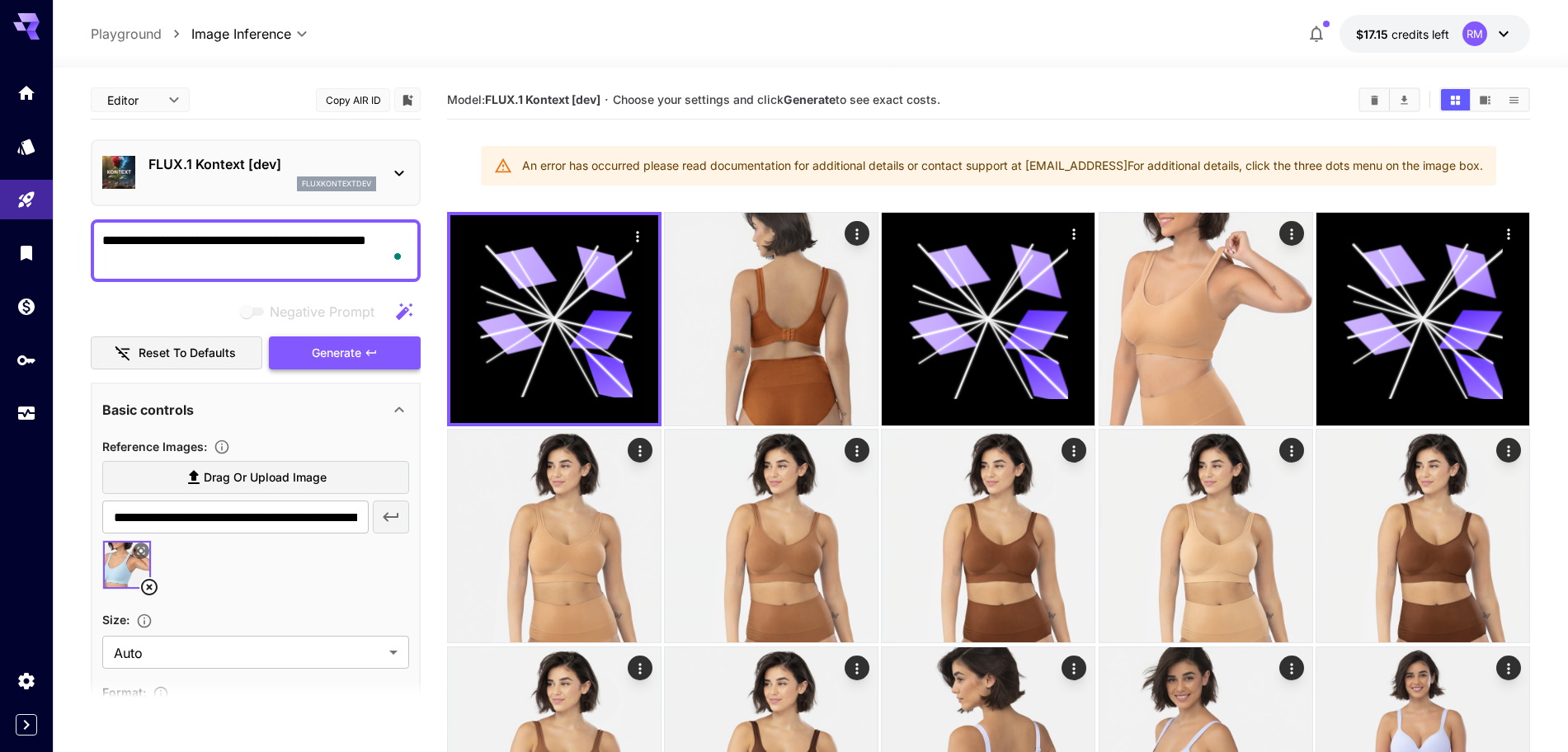
click at [352, 360] on span "Generate" at bounding box center [336, 353] width 49 height 21
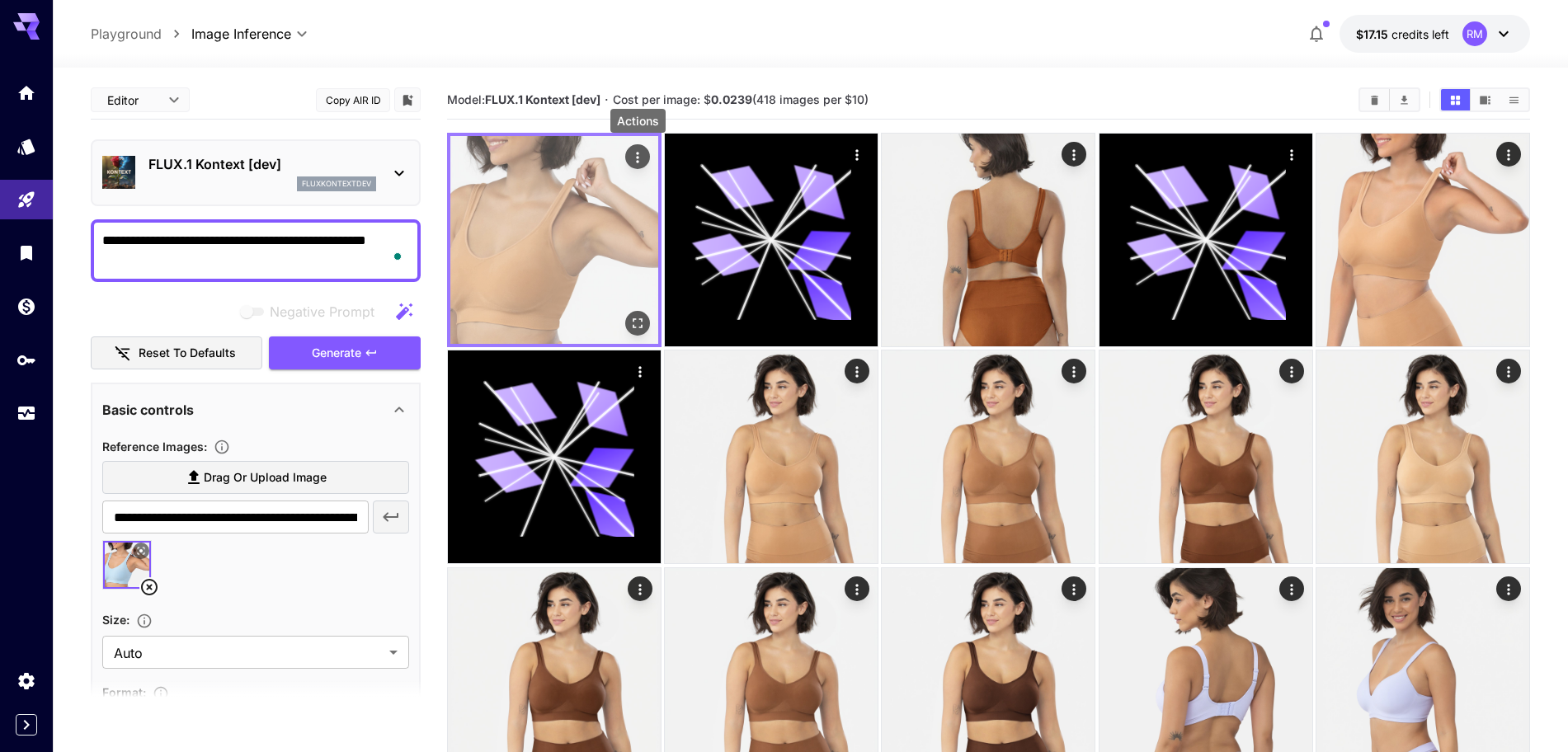
click at [632, 159] on icon "Actions" at bounding box center [637, 157] width 17 height 17
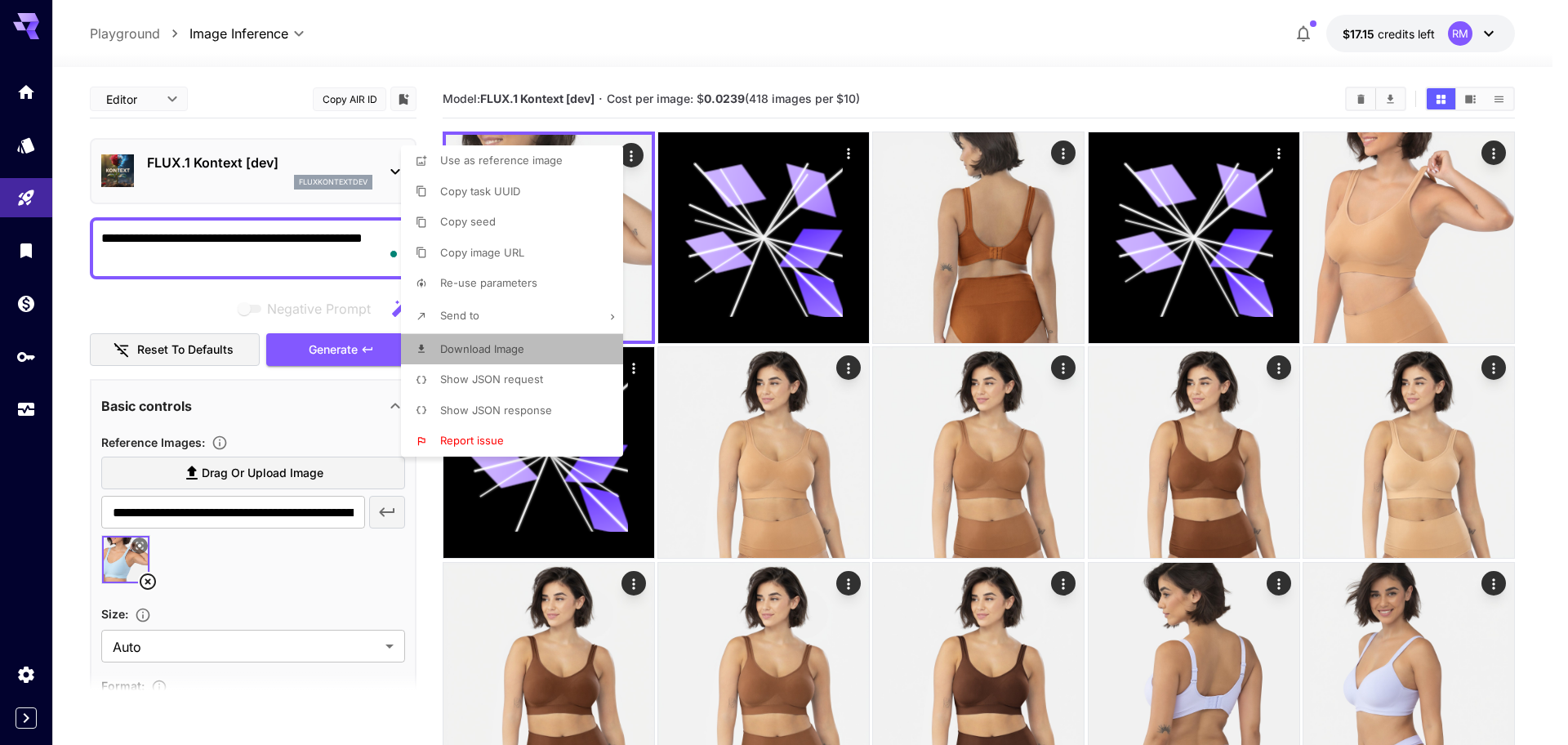
click at [484, 347] on span "Download Image" at bounding box center [482, 349] width 84 height 13
click at [144, 580] on div at bounding box center [784, 372] width 1568 height 745
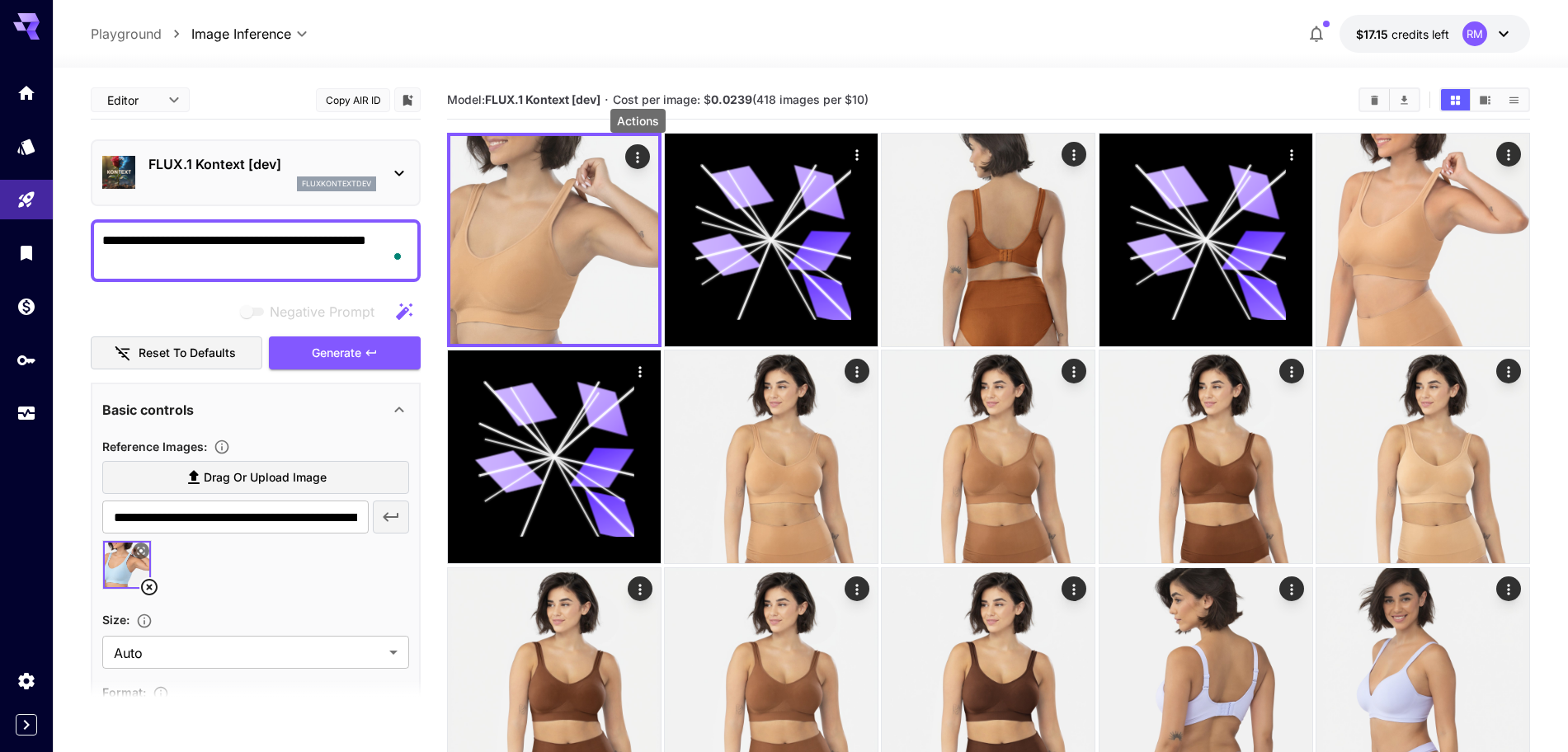
click at [147, 588] on icon at bounding box center [148, 587] width 17 height 17
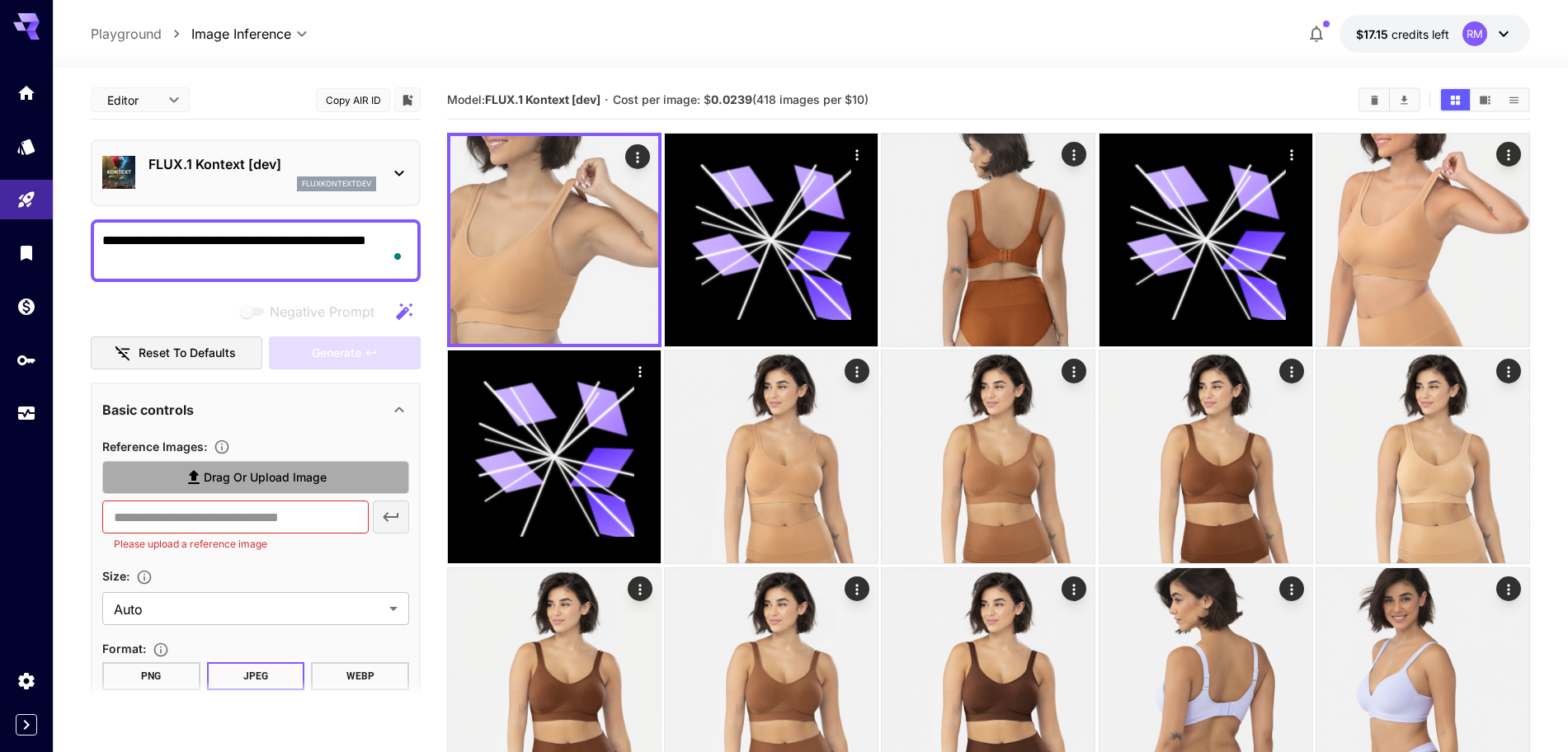
click at [206, 480] on span "Drag or upload image" at bounding box center [264, 478] width 123 height 21
click at [0, 0] on input "Drag or upload image" at bounding box center [0, 0] width 0 height 0
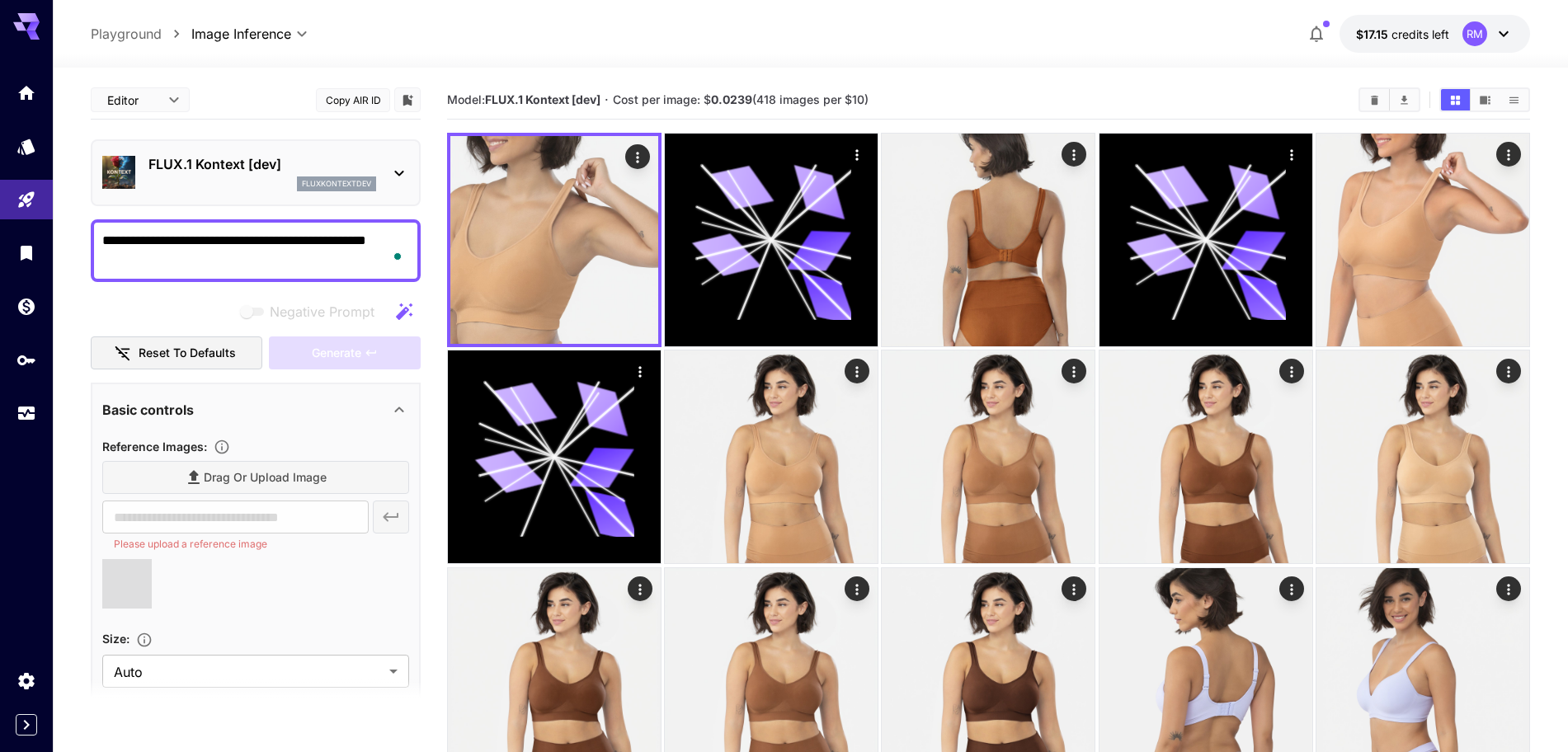
type input "**********"
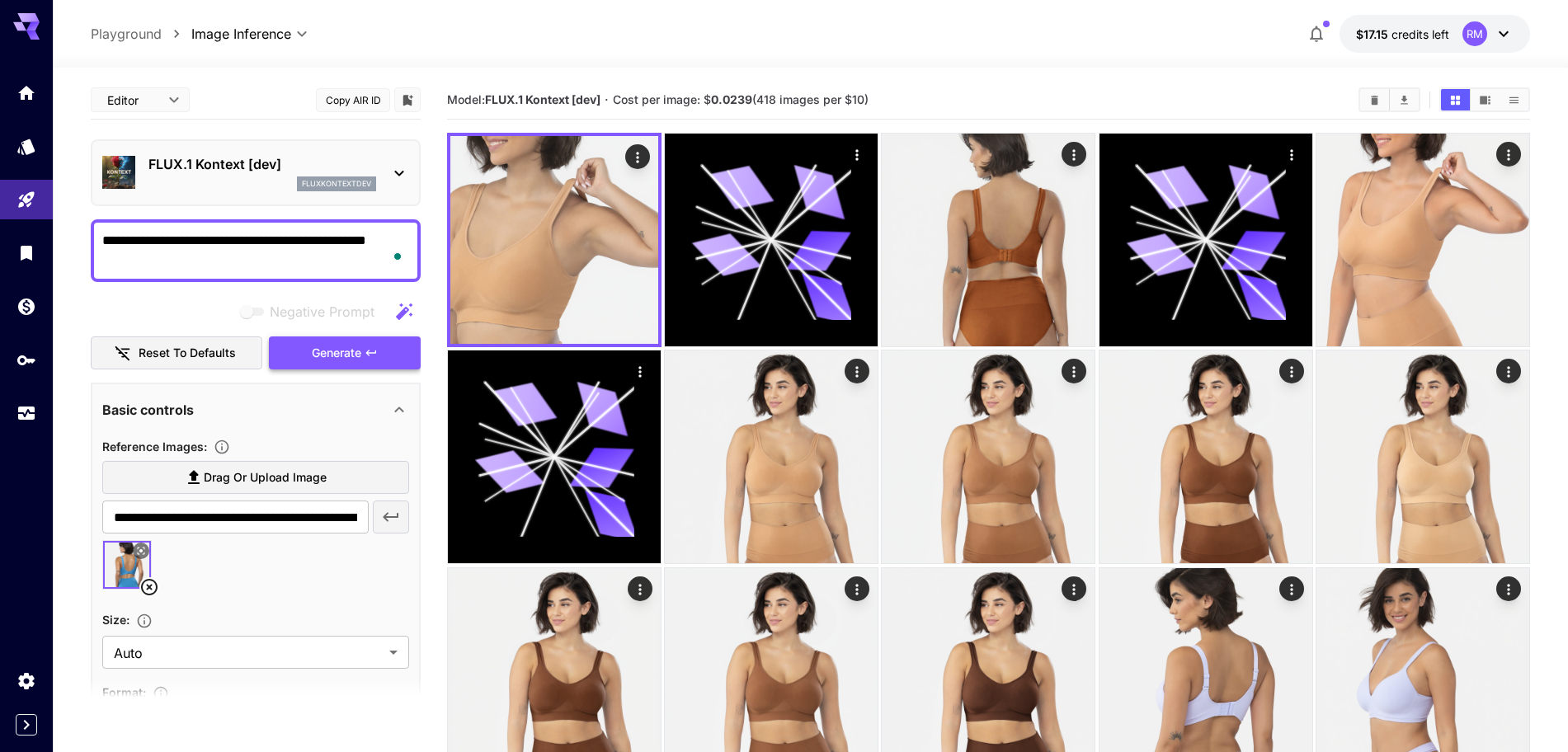
click at [319, 349] on span "Generate" at bounding box center [336, 353] width 49 height 21
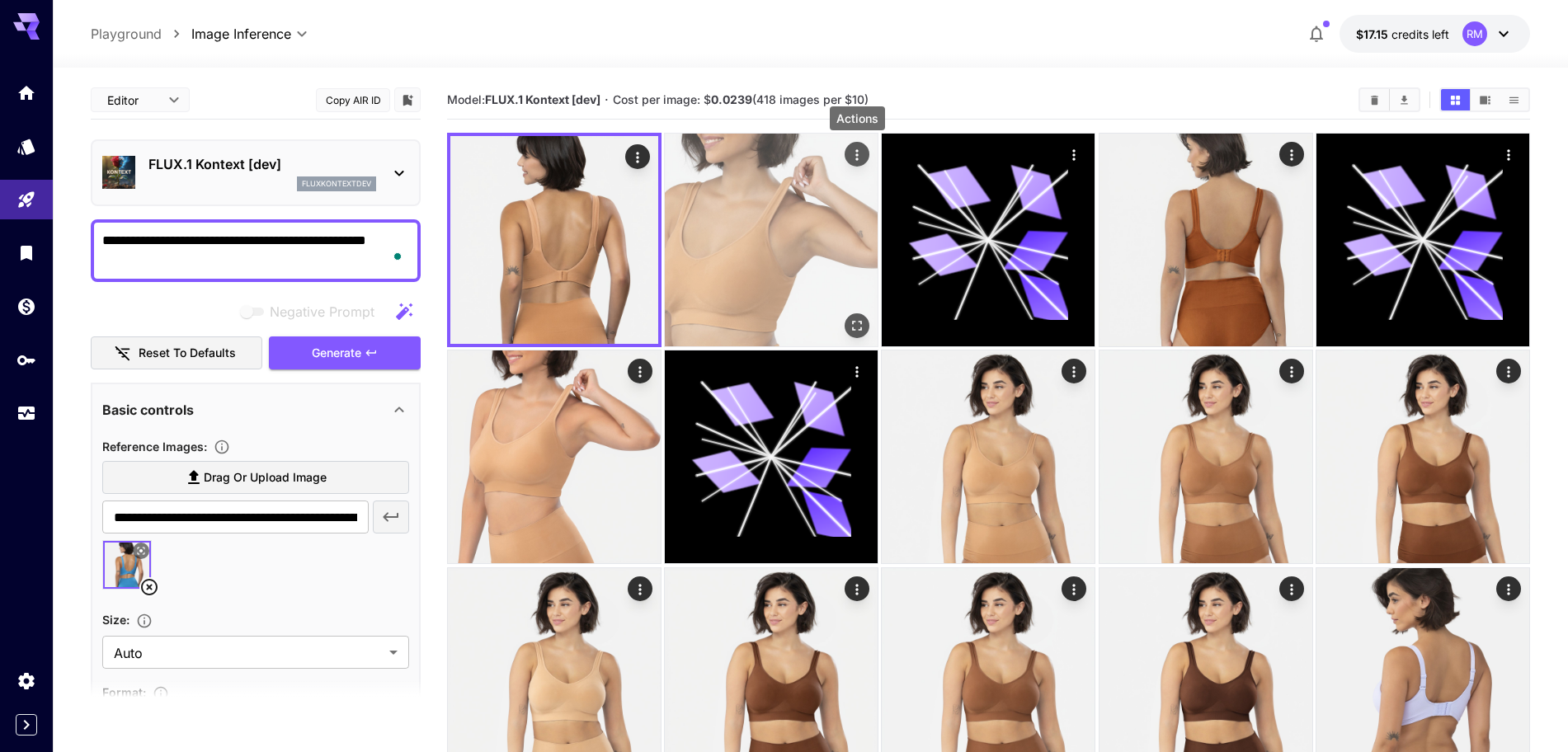
click at [860, 152] on icon "Actions" at bounding box center [856, 154] width 17 height 17
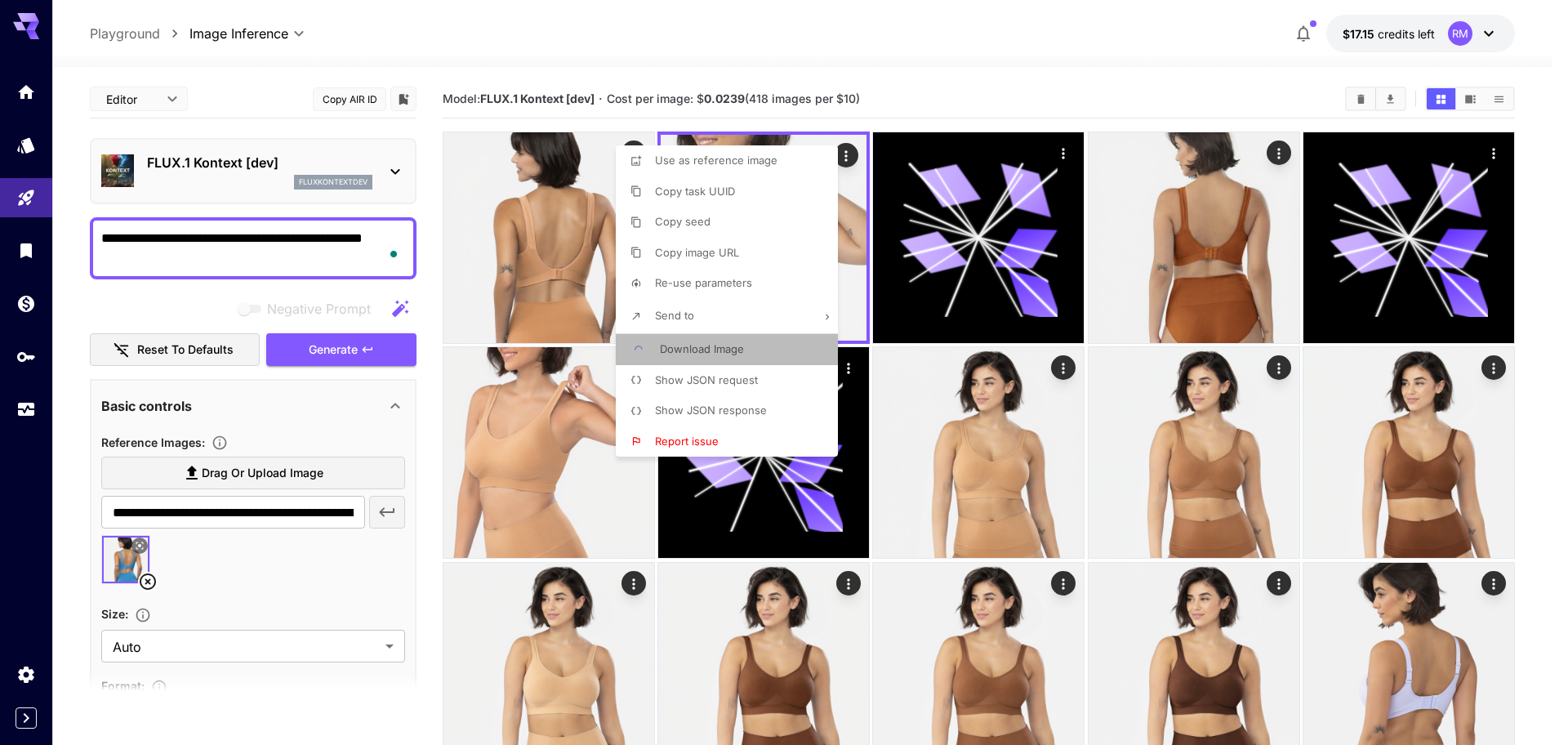
click at [692, 347] on span "Download Image" at bounding box center [702, 349] width 84 height 13
click at [594, 147] on div at bounding box center [784, 372] width 1568 height 745
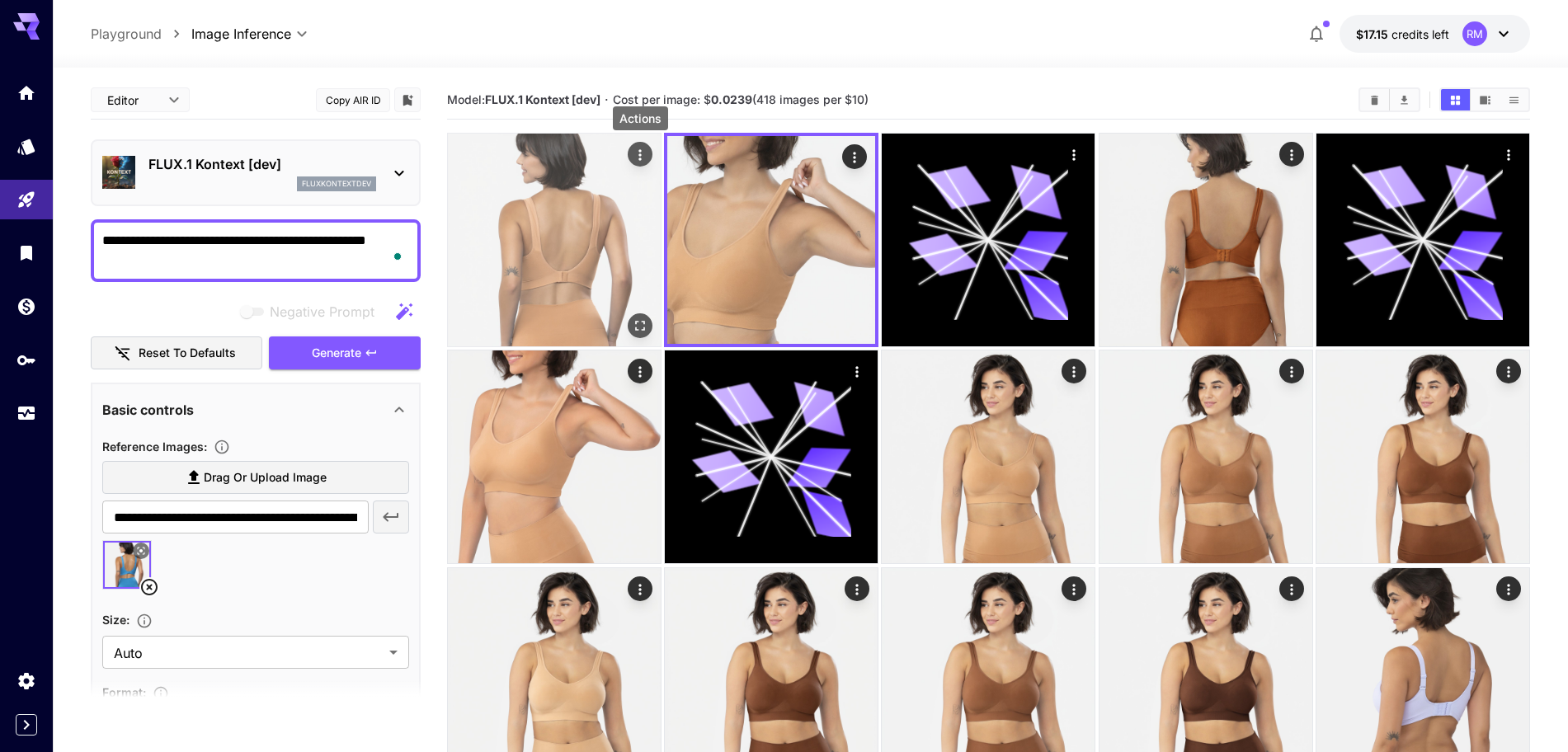
click at [637, 154] on icon "Actions" at bounding box center [640, 154] width 17 height 17
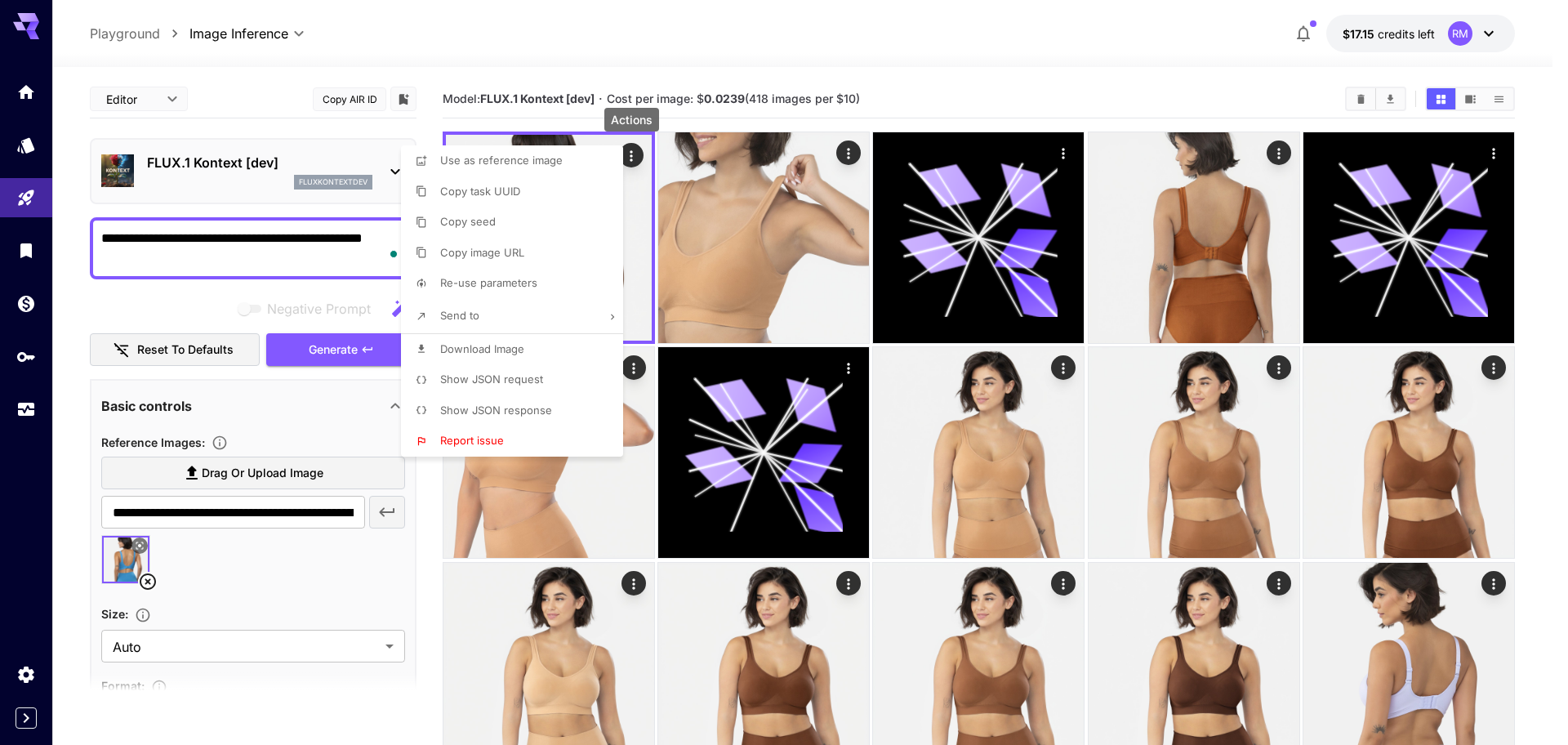
click at [494, 343] on span "Download Image" at bounding box center [482, 349] width 84 height 13
click at [150, 576] on div at bounding box center [784, 372] width 1568 height 745
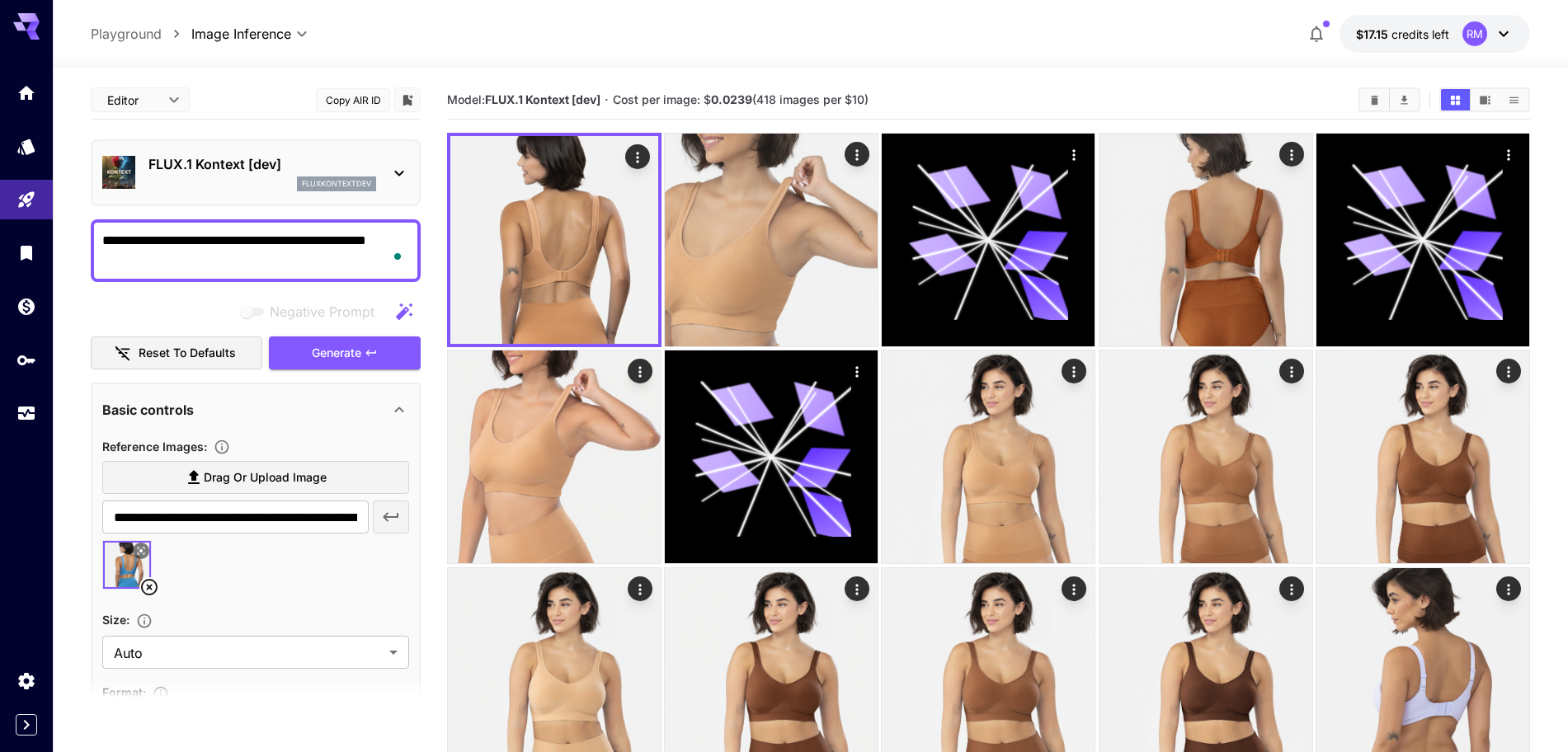
click at [150, 586] on icon at bounding box center [148, 587] width 17 height 17
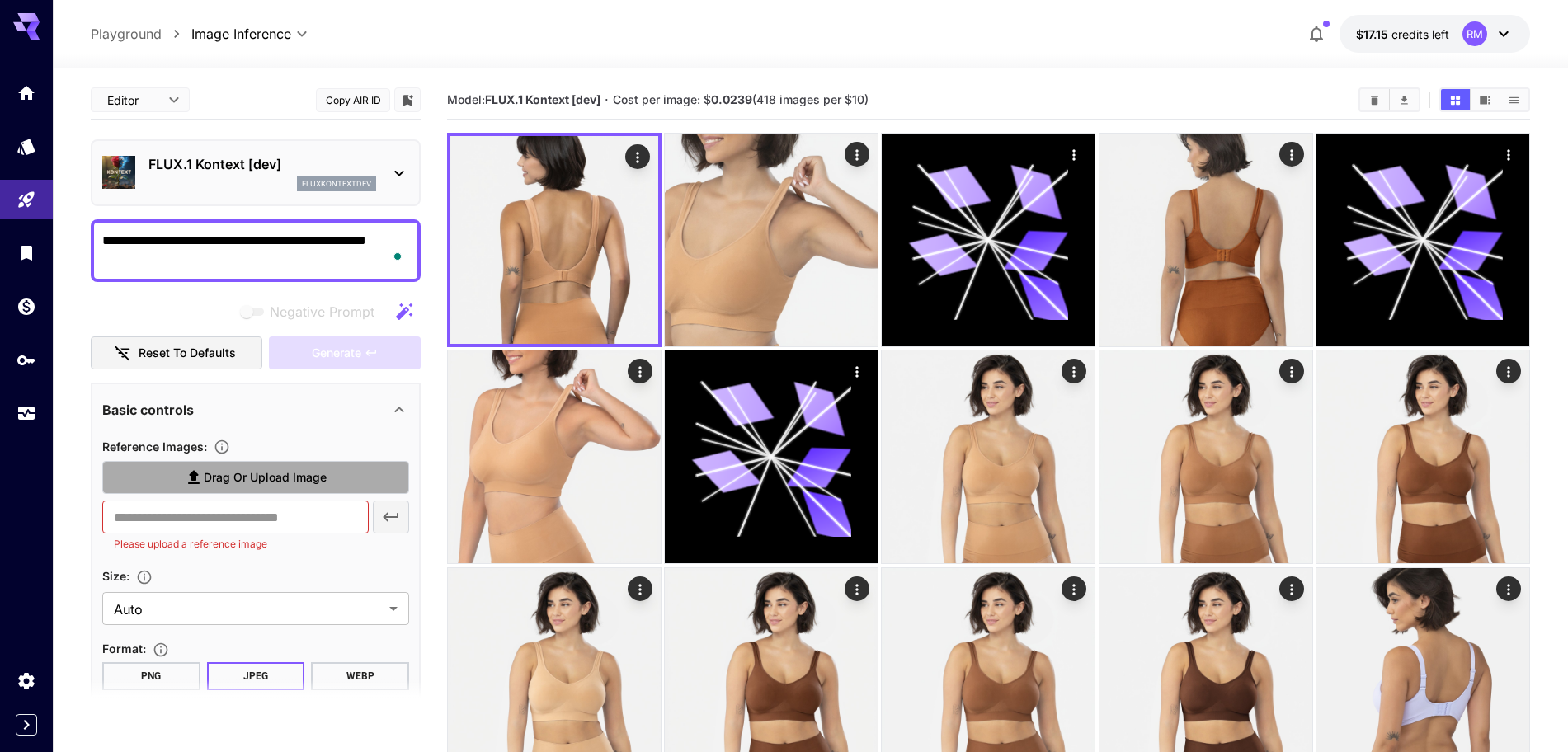
click at [220, 481] on span "Drag or upload image" at bounding box center [264, 478] width 123 height 21
click at [0, 0] on input "Drag or upload image" at bounding box center [0, 0] width 0 height 0
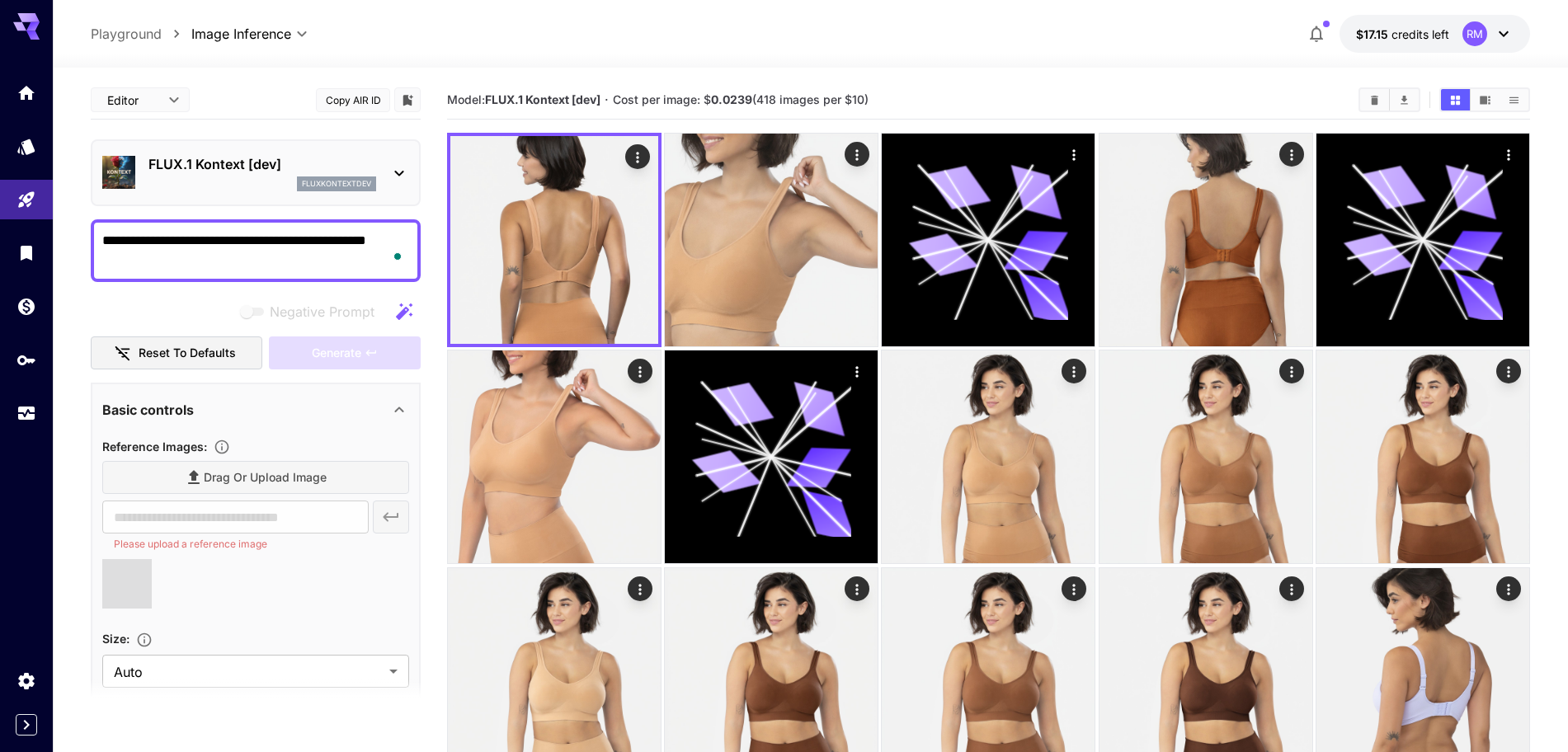
type input "**********"
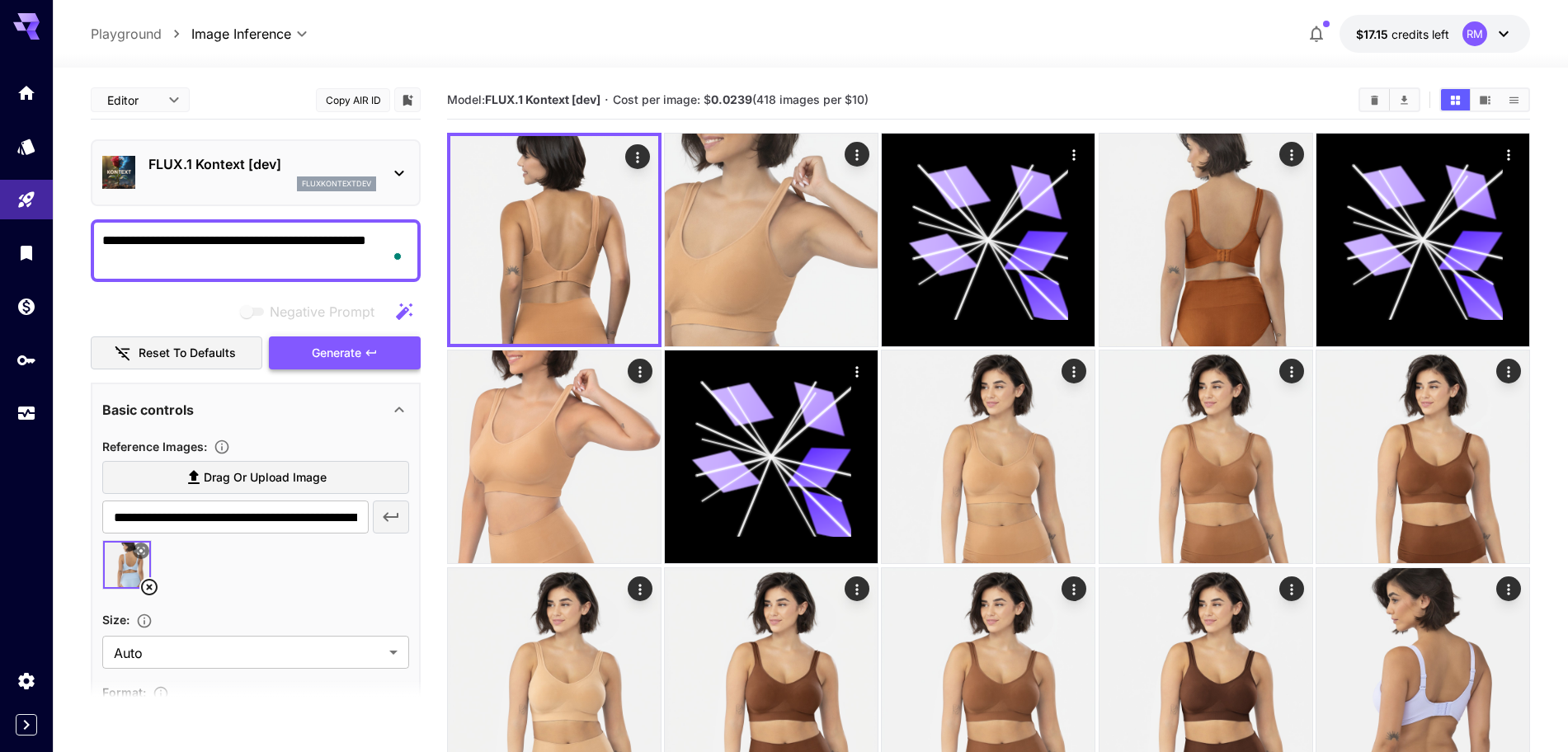
click at [337, 352] on span "Generate" at bounding box center [336, 353] width 49 height 21
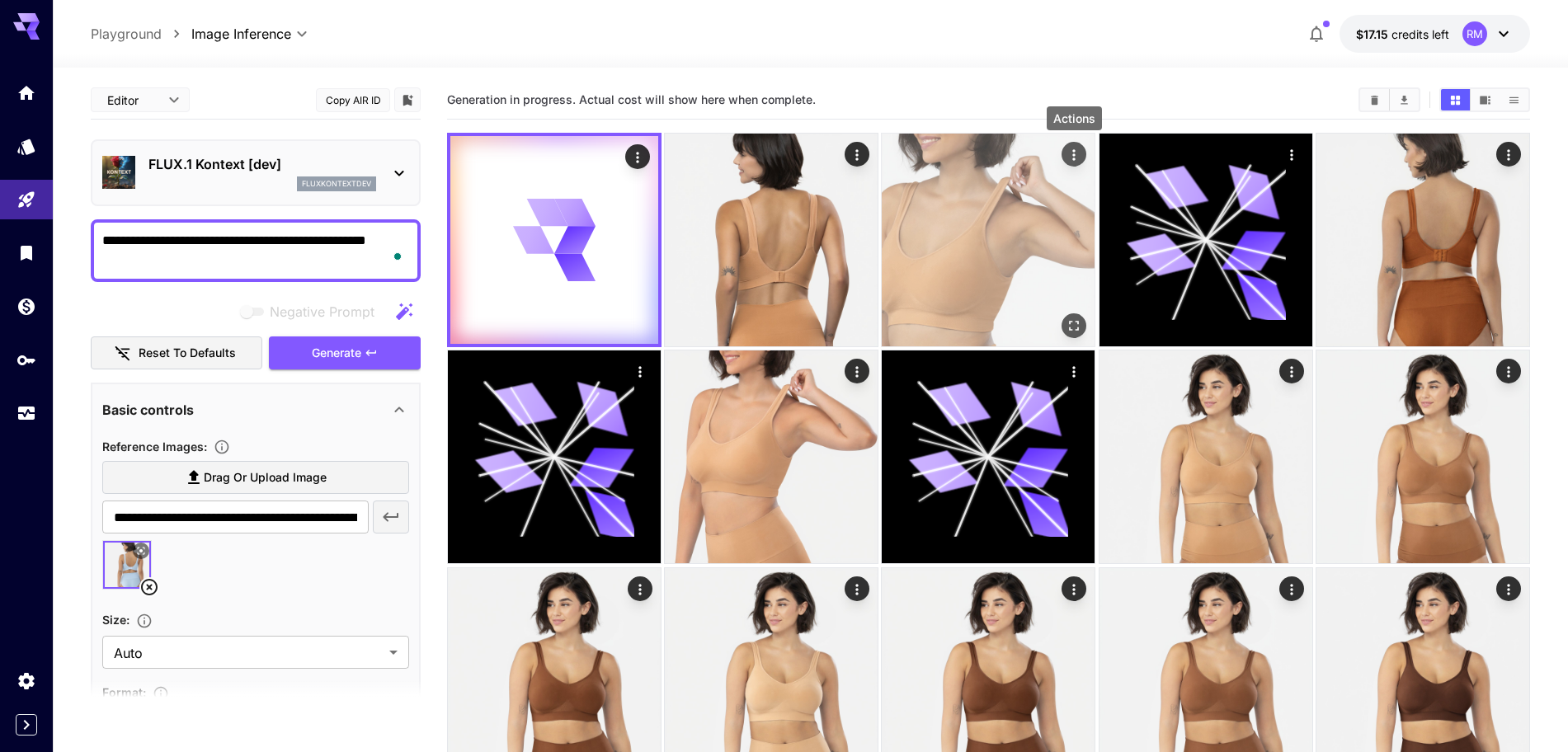
click at [1073, 153] on icon "Actions" at bounding box center [1074, 154] width 17 height 17
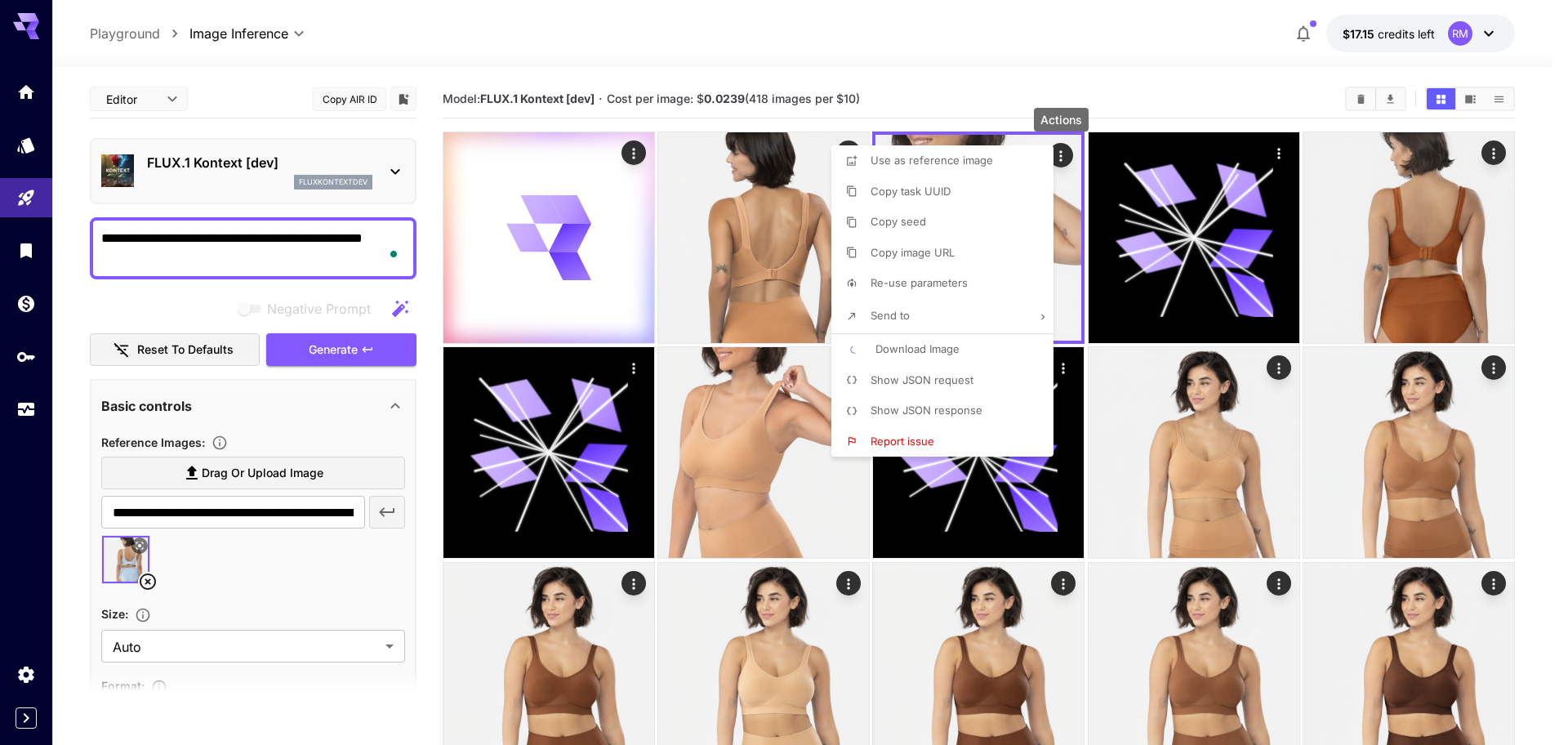
click at [938, 348] on span "Download Image" at bounding box center [917, 349] width 84 height 13
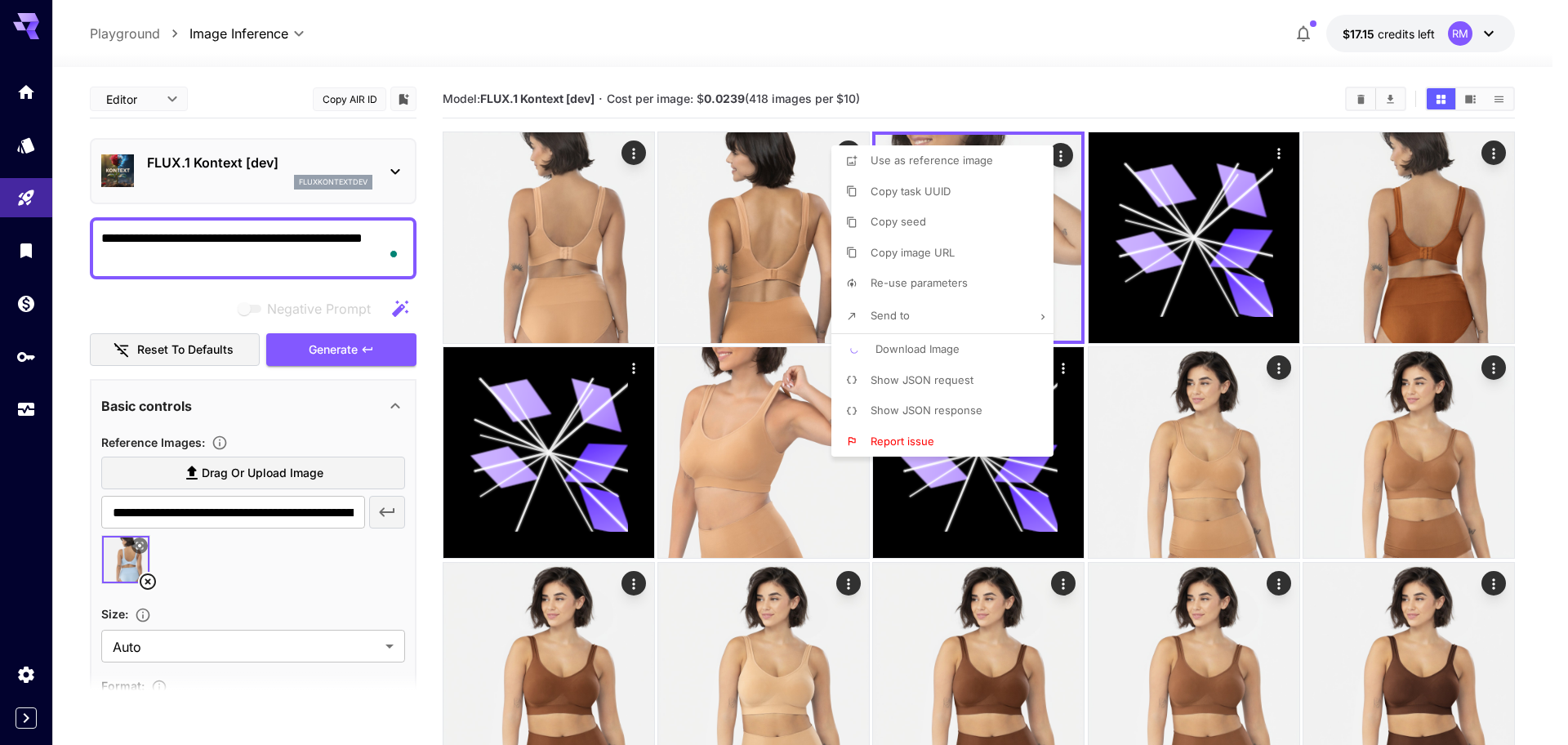
click at [633, 152] on div at bounding box center [784, 372] width 1568 height 745
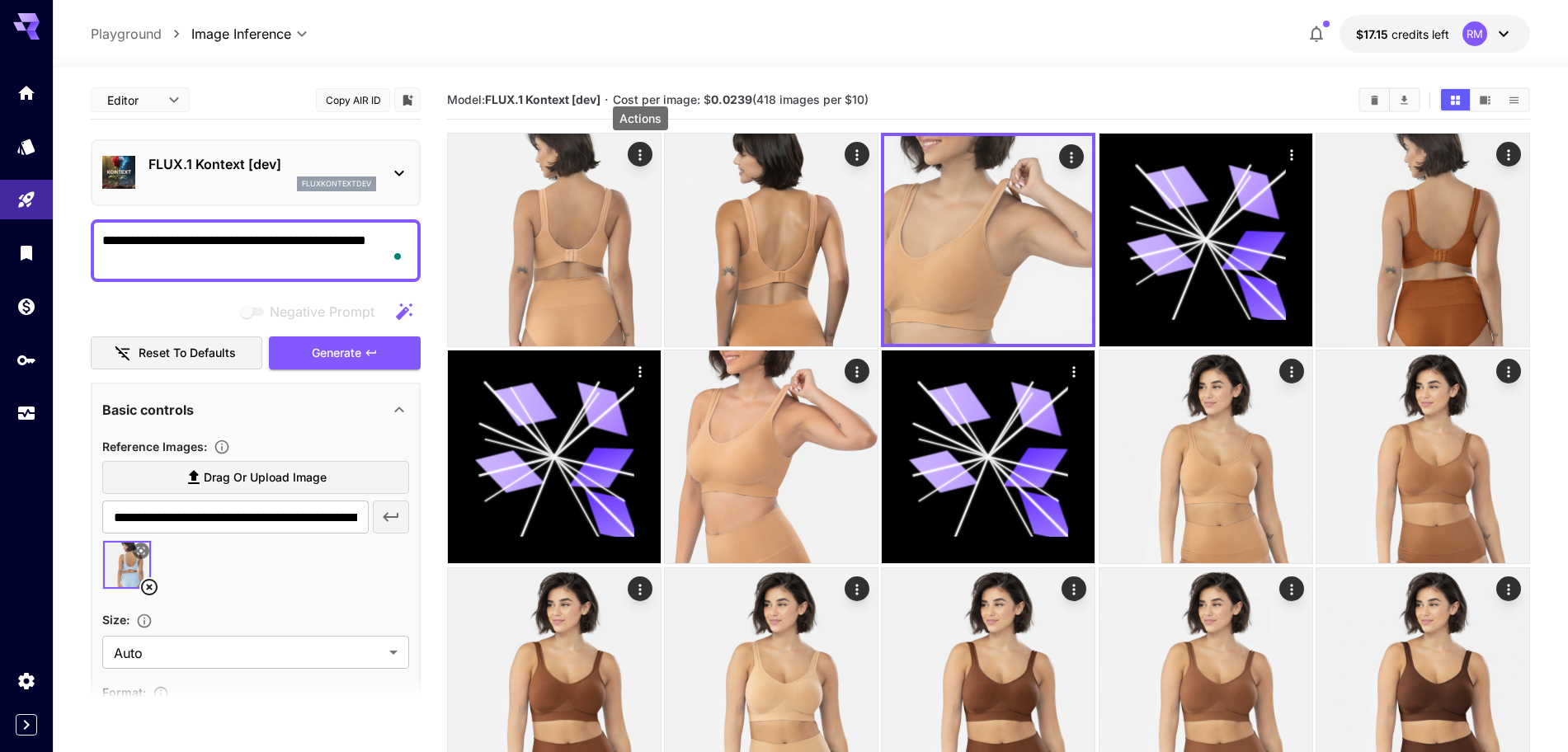
click at [639, 153] on icon "Actions" at bounding box center [640, 154] width 17 height 17
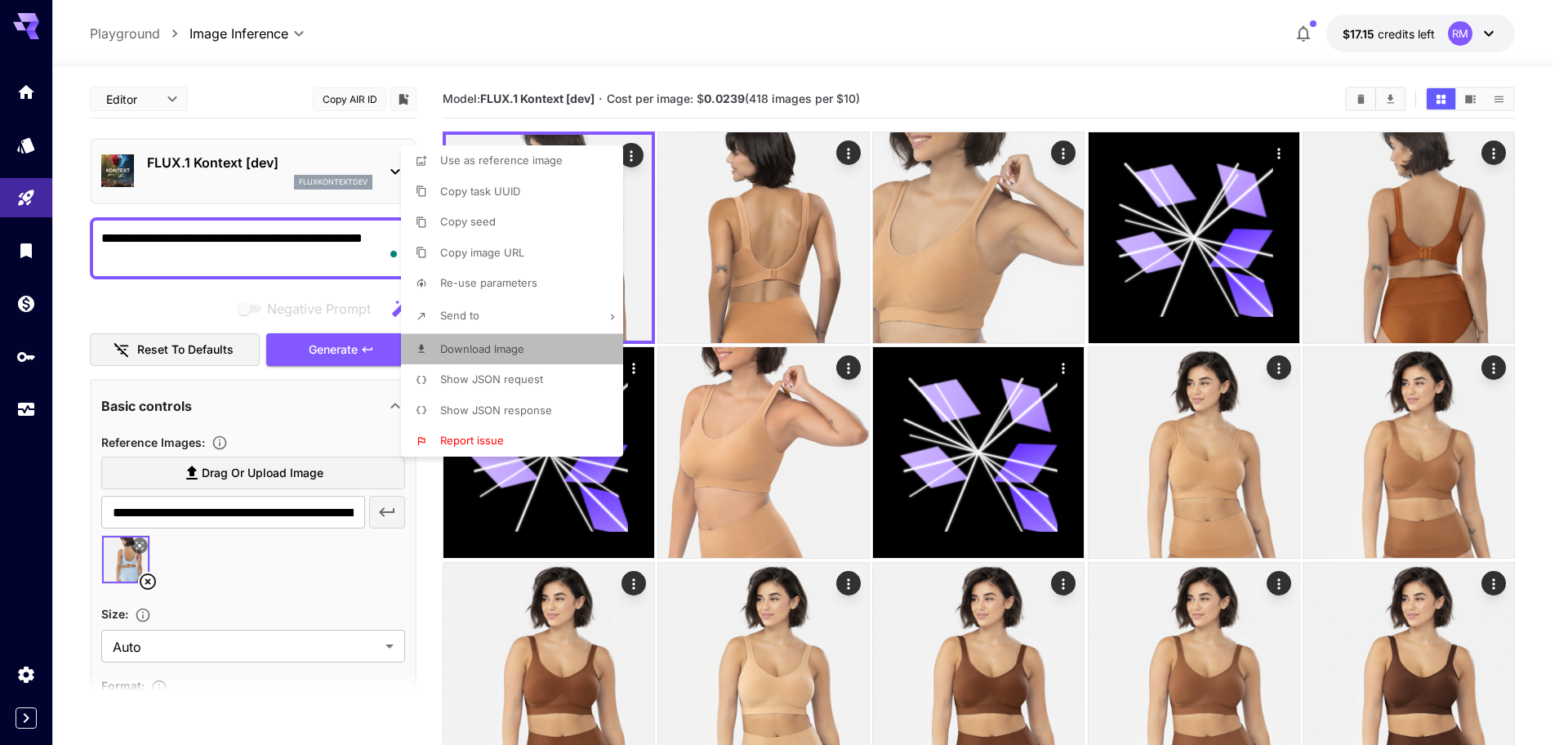
click at [484, 352] on span "Download Image" at bounding box center [482, 349] width 84 height 13
click at [790, 43] on div at bounding box center [784, 372] width 1568 height 745
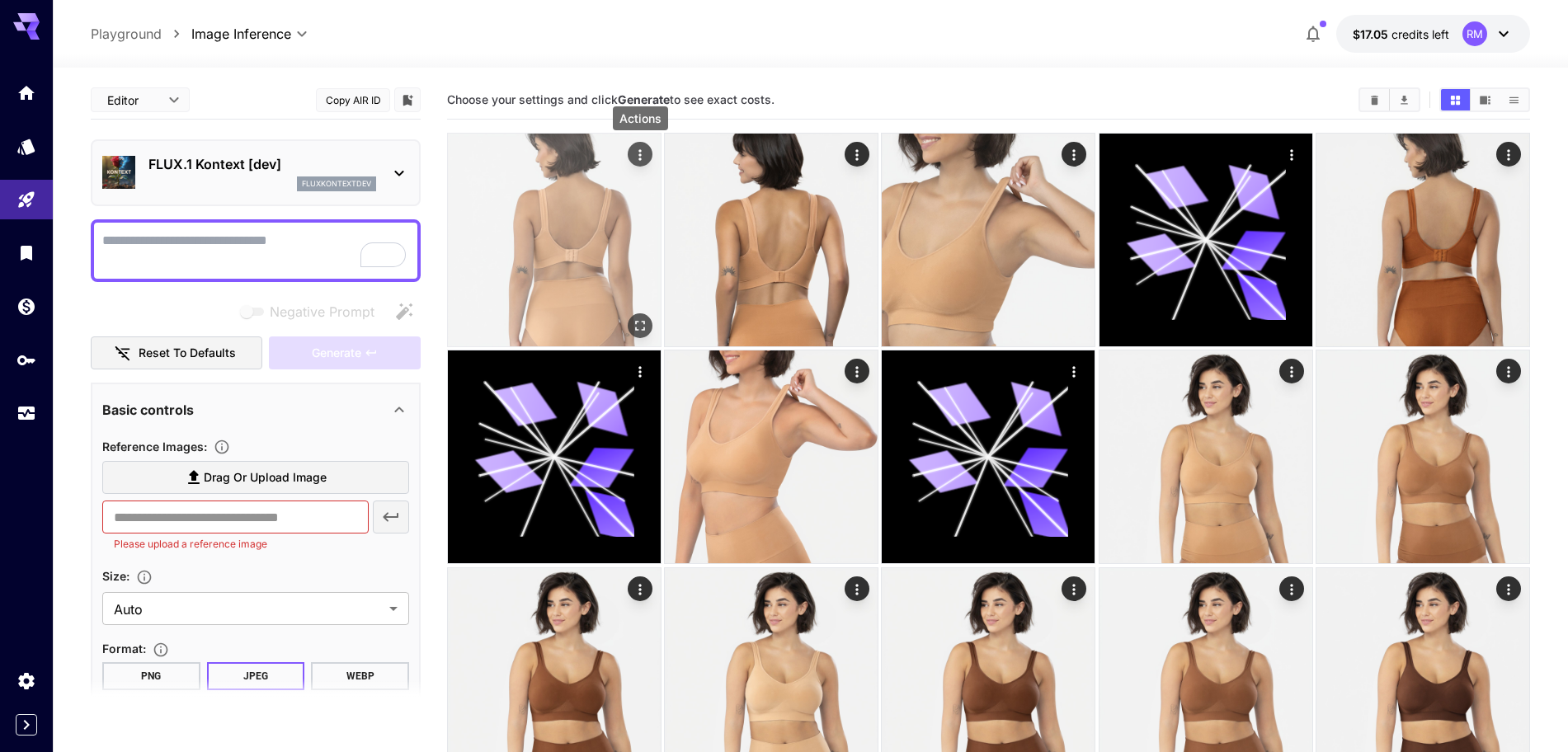
click at [648, 151] on icon "Actions" at bounding box center [640, 154] width 17 height 17
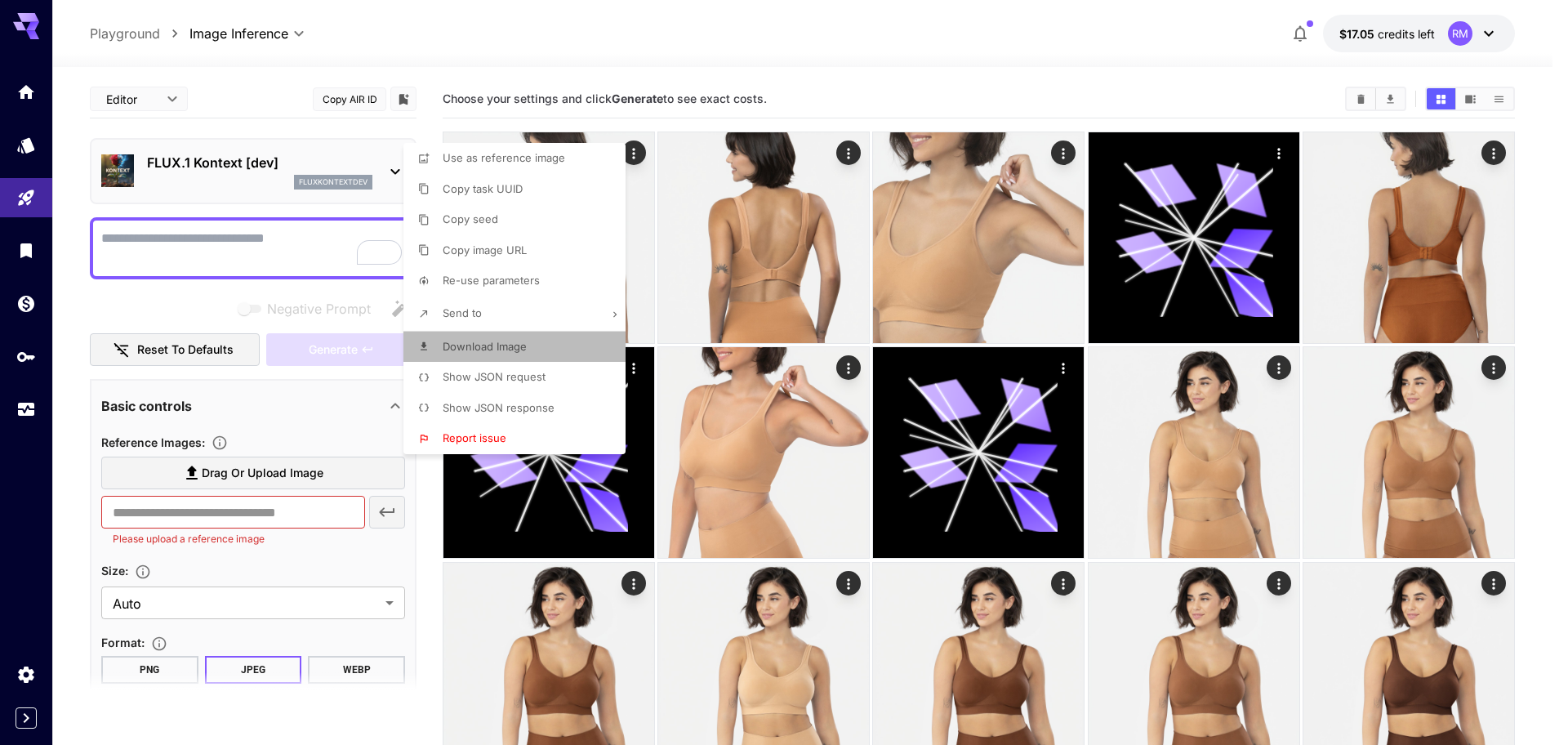
click at [503, 343] on span "Download Image" at bounding box center [485, 346] width 84 height 13
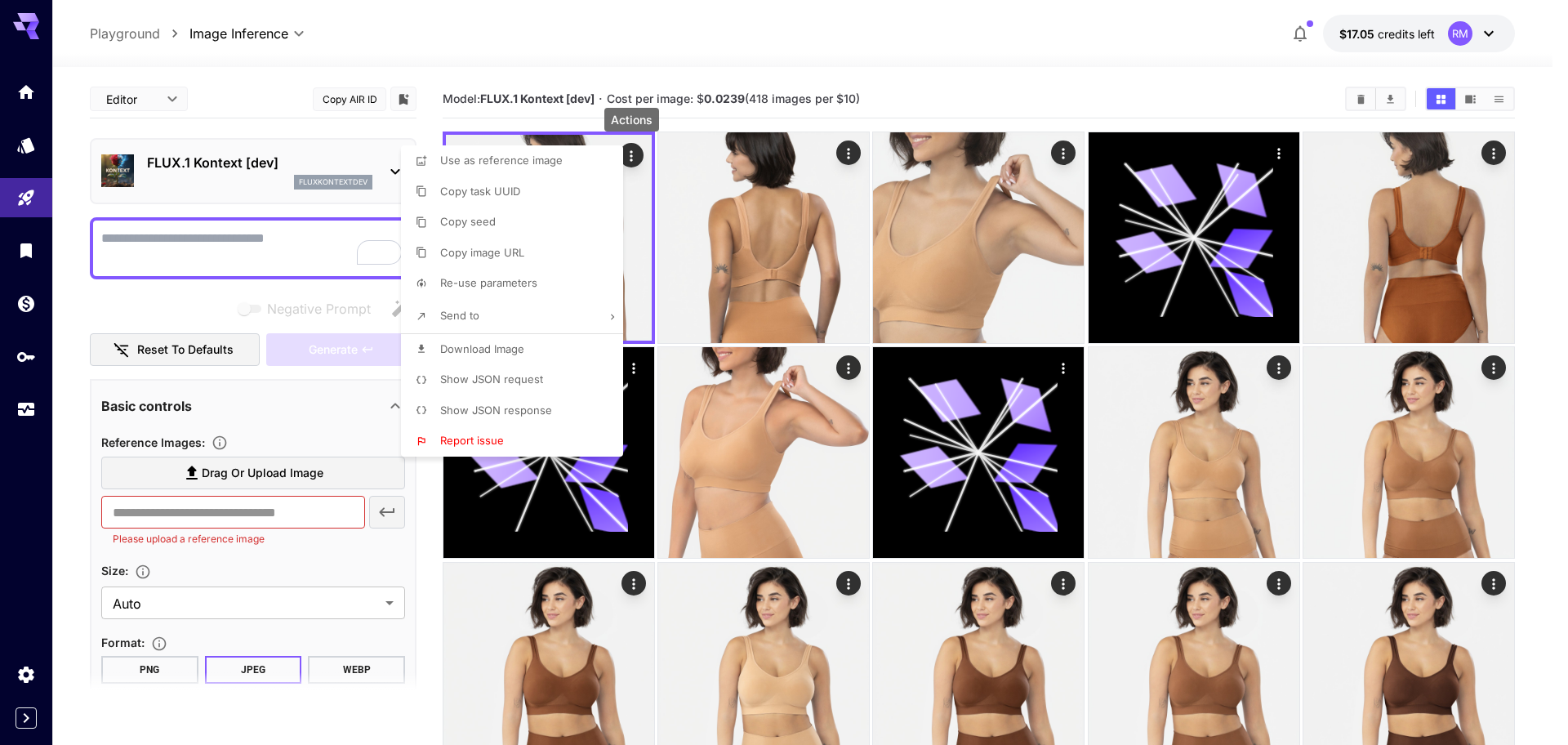
click at [1073, 148] on div at bounding box center [784, 372] width 1568 height 745
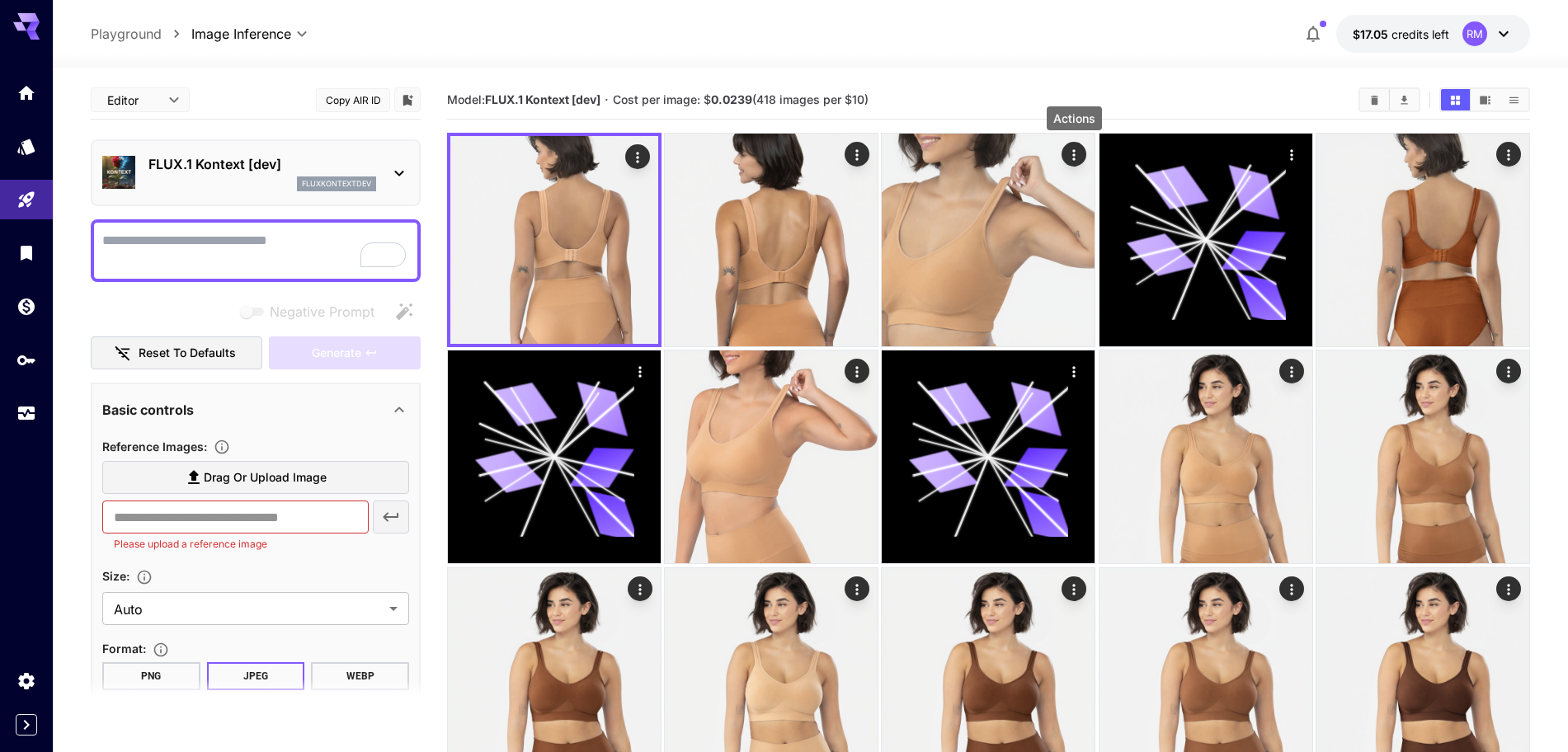
click at [1083, 149] on button "Actions" at bounding box center [1074, 153] width 25 height 25
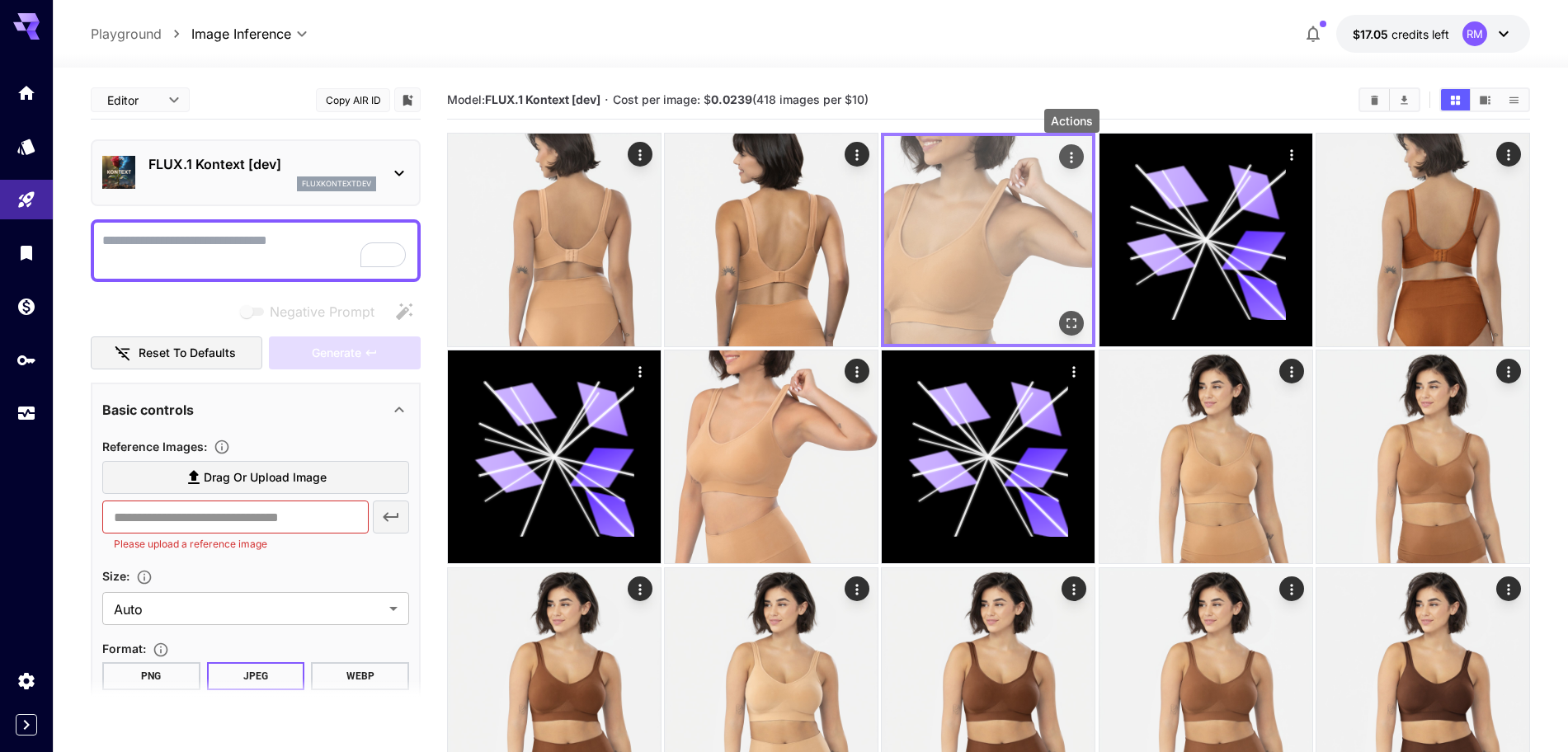
click at [1068, 156] on icon "Actions" at bounding box center [1072, 157] width 17 height 17
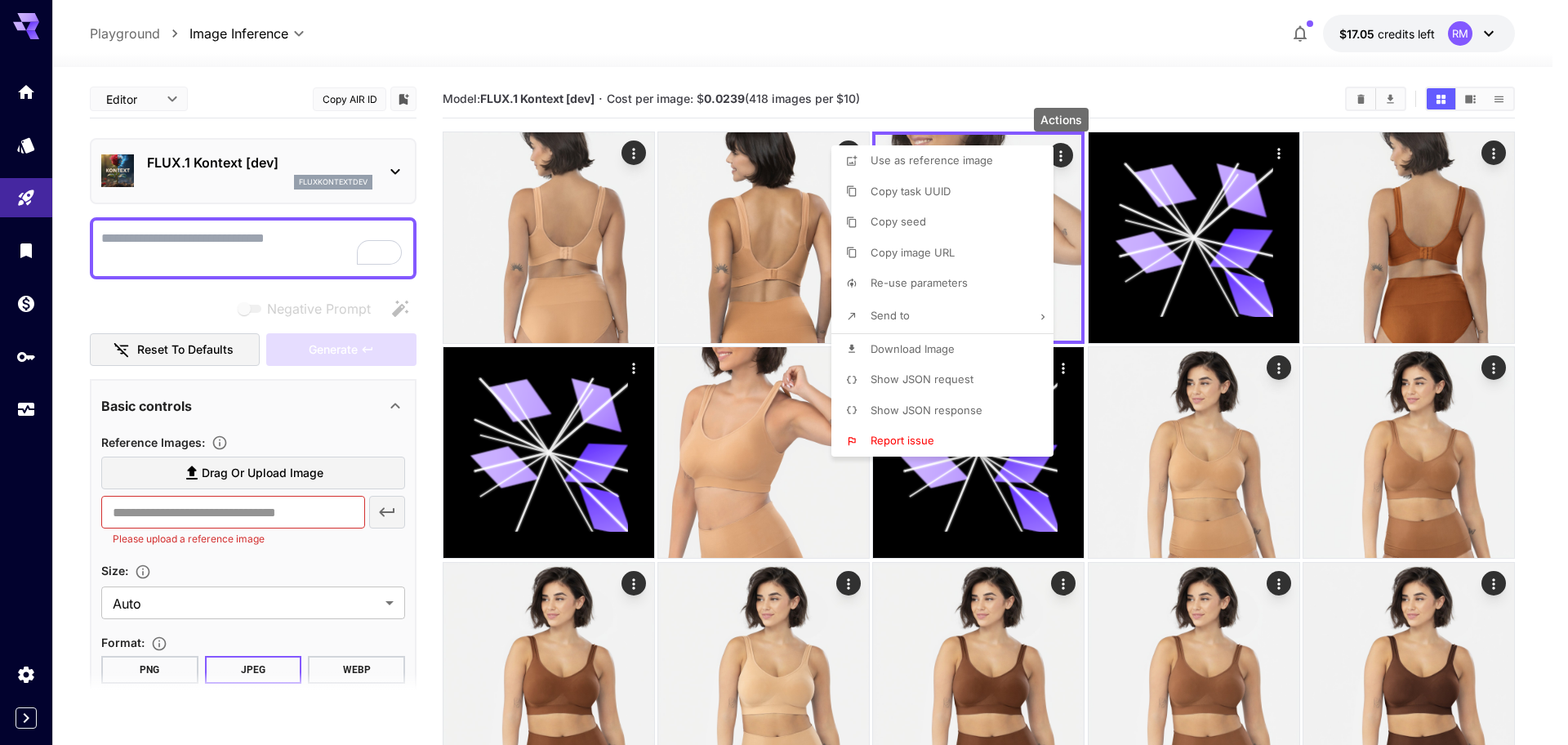
click at [899, 345] on span "Download Image" at bounding box center [912, 349] width 84 height 13
click at [1141, 76] on div at bounding box center [784, 372] width 1568 height 745
